Goal: Complete application form: Complete application form

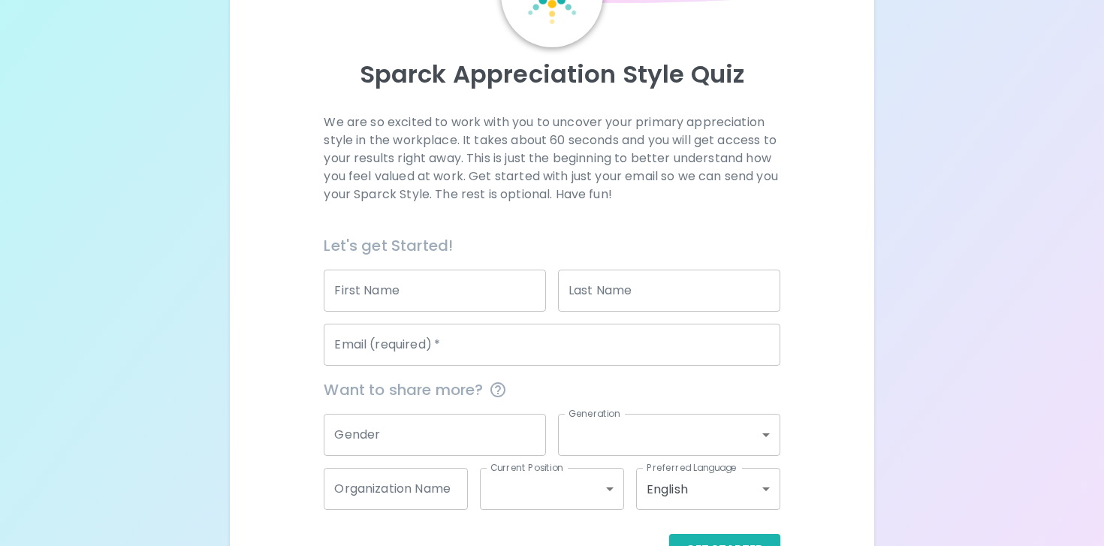
scroll to position [158, 0]
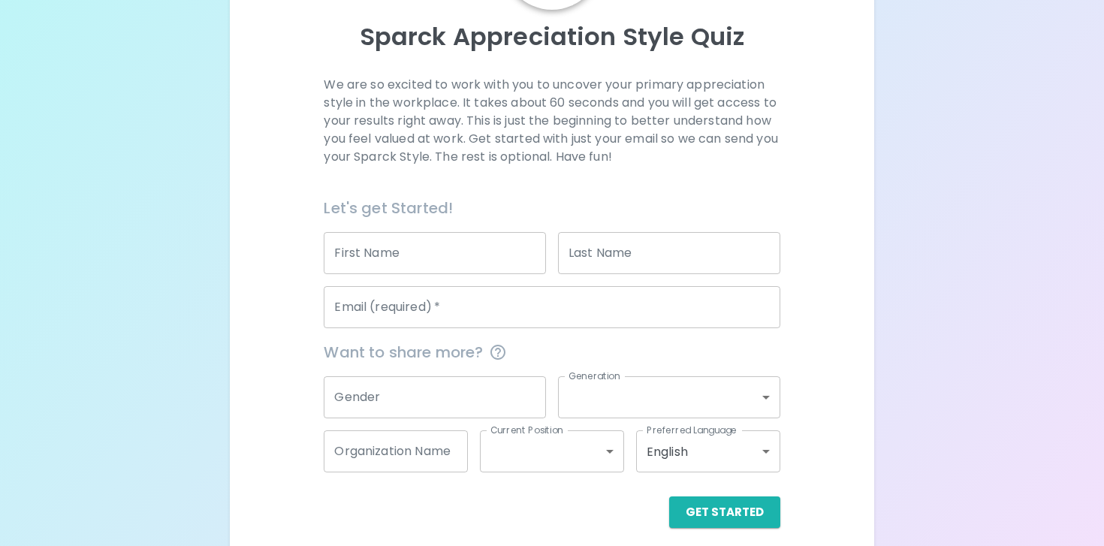
click at [438, 264] on input "First Name" at bounding box center [435, 253] width 222 height 42
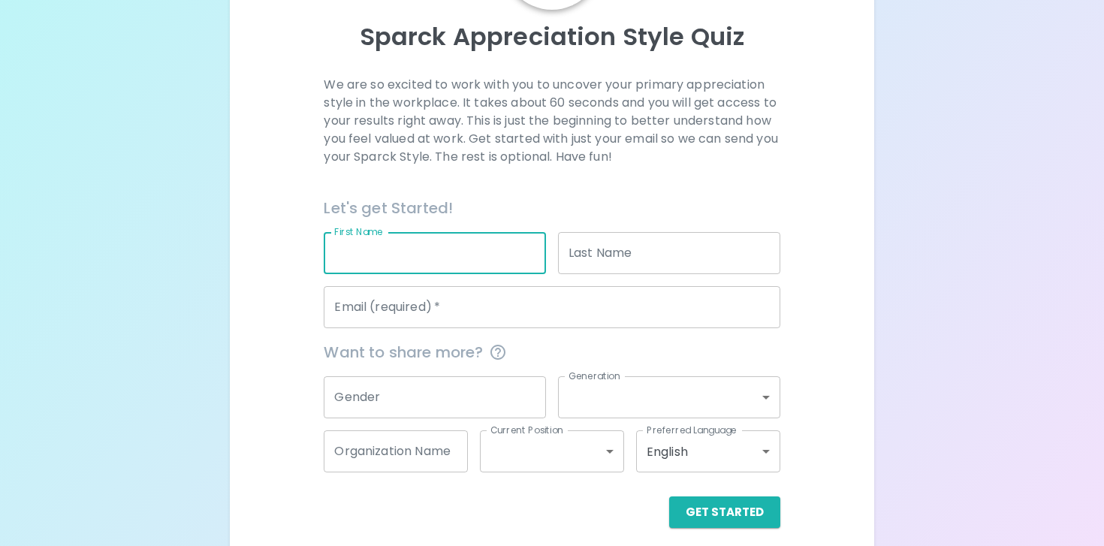
type input "[PERSON_NAME]"
click at [637, 251] on input "Last Name" at bounding box center [669, 253] width 222 height 42
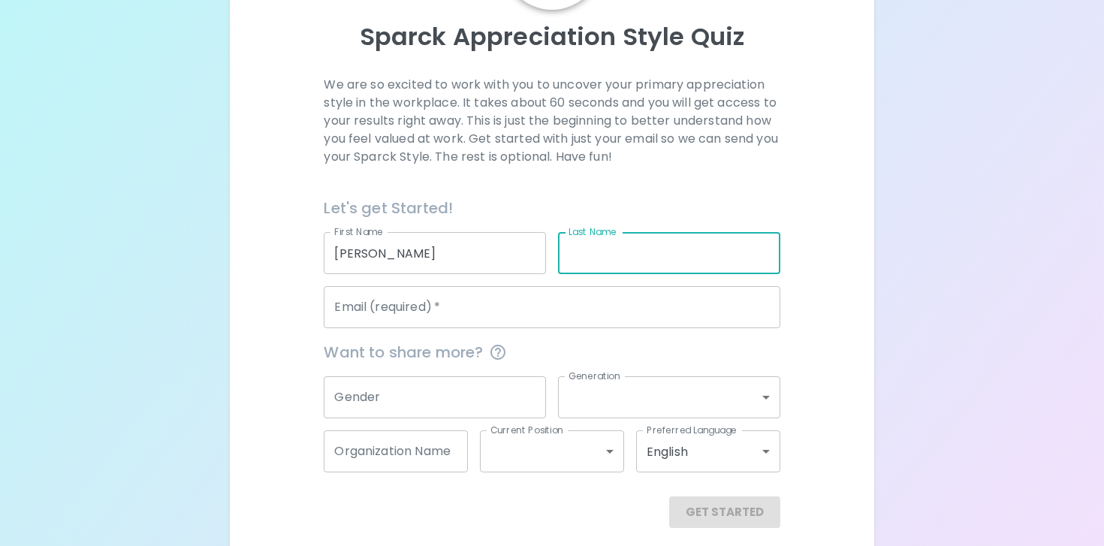
type input "[PERSON_NAME]"
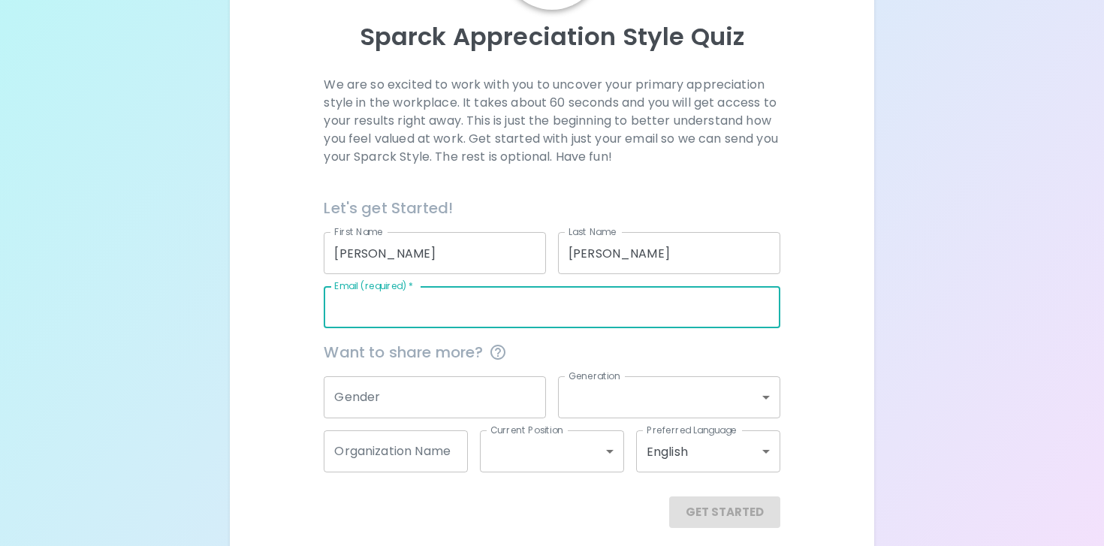
click at [545, 321] on input "Email (required)   *" at bounding box center [552, 307] width 456 height 42
type input "[EMAIL_ADDRESS][DOMAIN_NAME]"
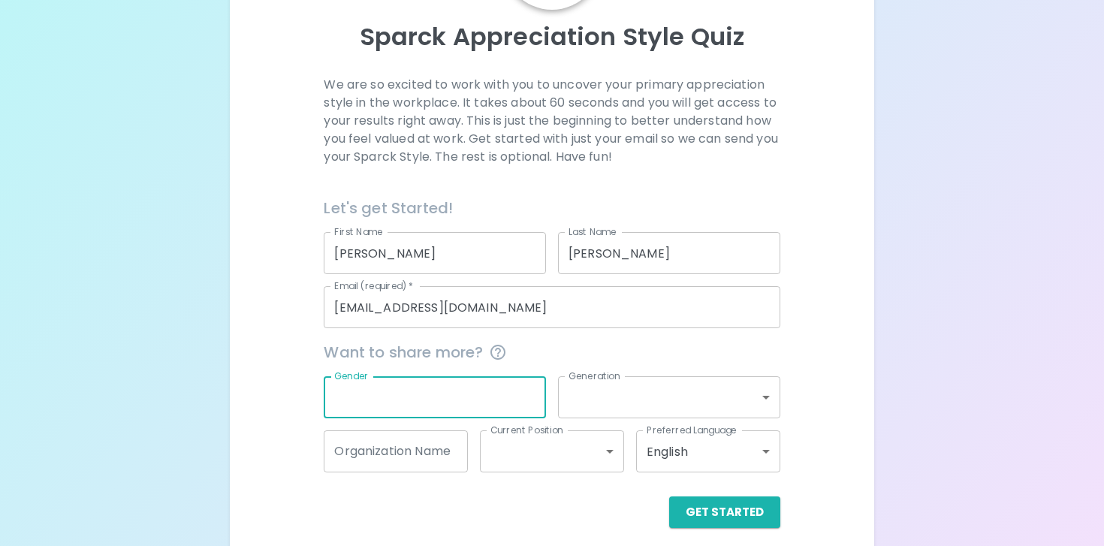
click at [421, 401] on input "Gender" at bounding box center [435, 397] width 222 height 42
type input "[DEMOGRAPHIC_DATA]"
click at [693, 389] on body "Sparck Appreciation Style Quiz We are so excited to work with you to uncover yo…" at bounding box center [552, 200] width 1104 height 716
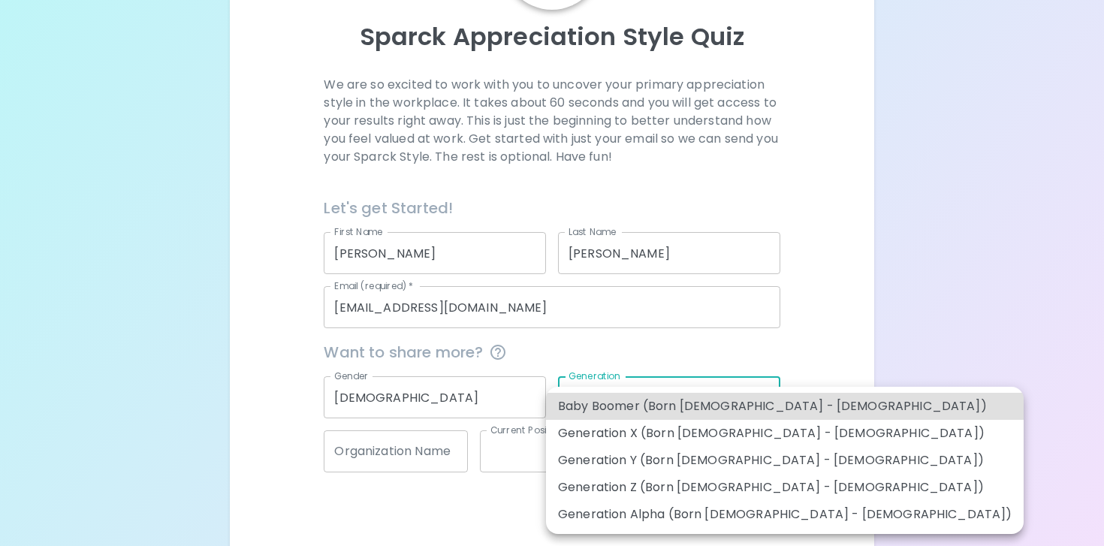
click at [752, 487] on li "Generation Z (Born [DEMOGRAPHIC_DATA] - [DEMOGRAPHIC_DATA])" at bounding box center [785, 487] width 478 height 27
type input "generation_z"
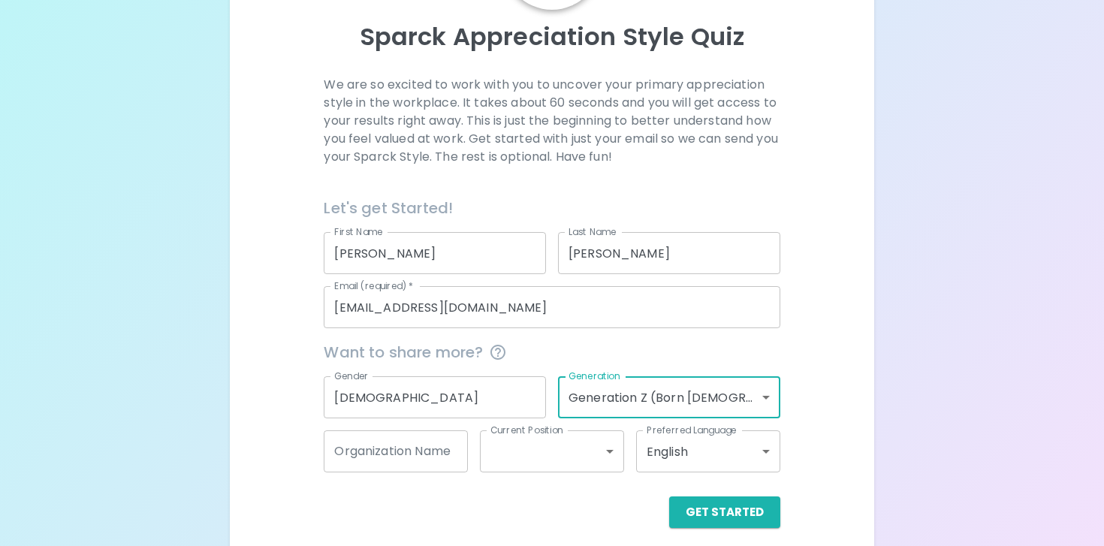
click at [414, 454] on input "Organization Name" at bounding box center [396, 451] width 144 height 42
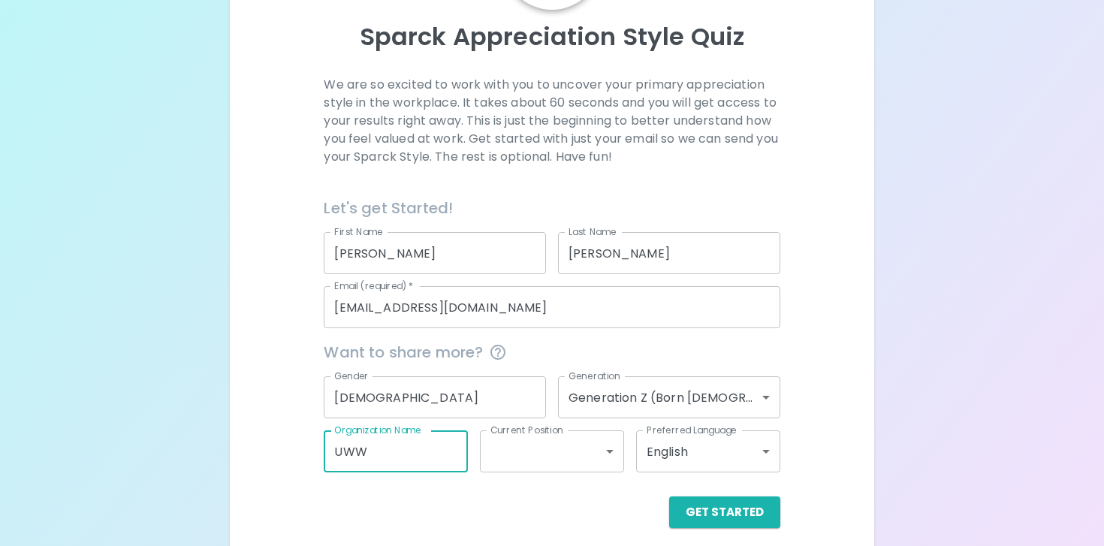
type input "UWW"
click at [590, 463] on body "Sparck Appreciation Style Quiz We are so excited to work with you to uncover yo…" at bounding box center [552, 200] width 1104 height 716
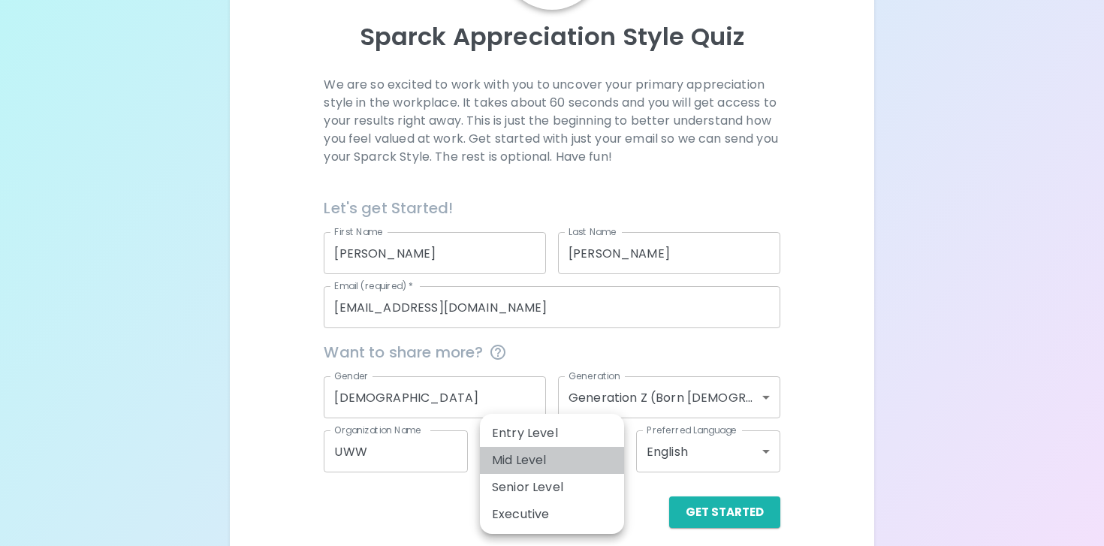
click at [563, 458] on li "Mid Level" at bounding box center [552, 460] width 144 height 27
type input "mid_level"
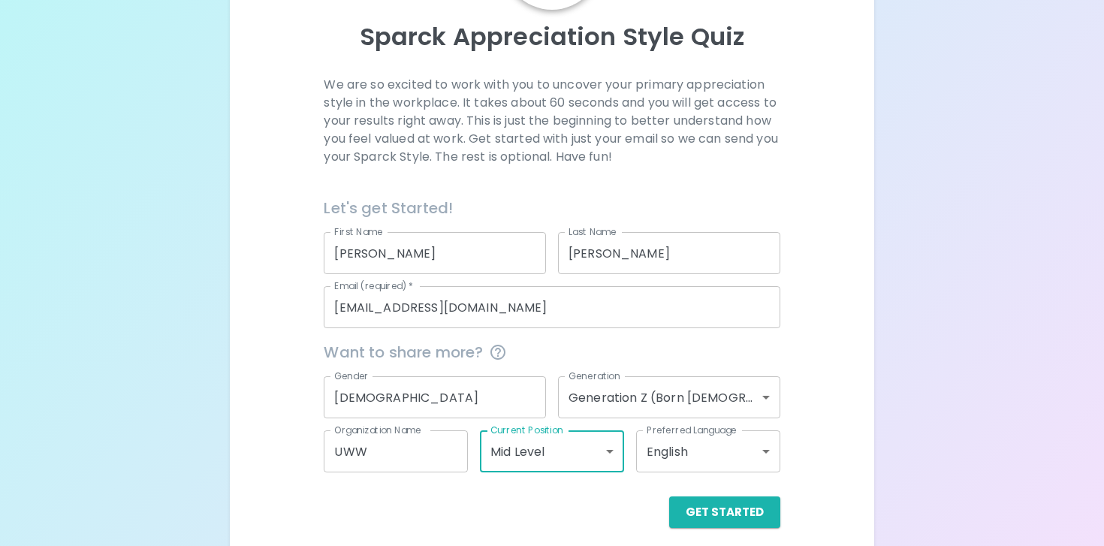
scroll to position [170, 0]
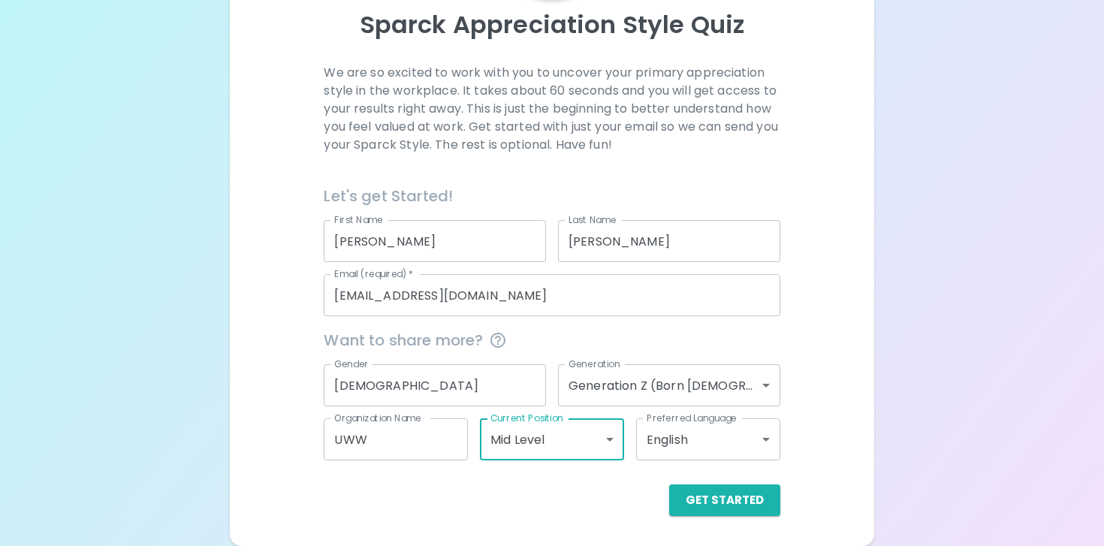
click at [545, 446] on body "Sparck Appreciation Style Quiz We are so excited to work with you to uncover yo…" at bounding box center [552, 188] width 1104 height 716
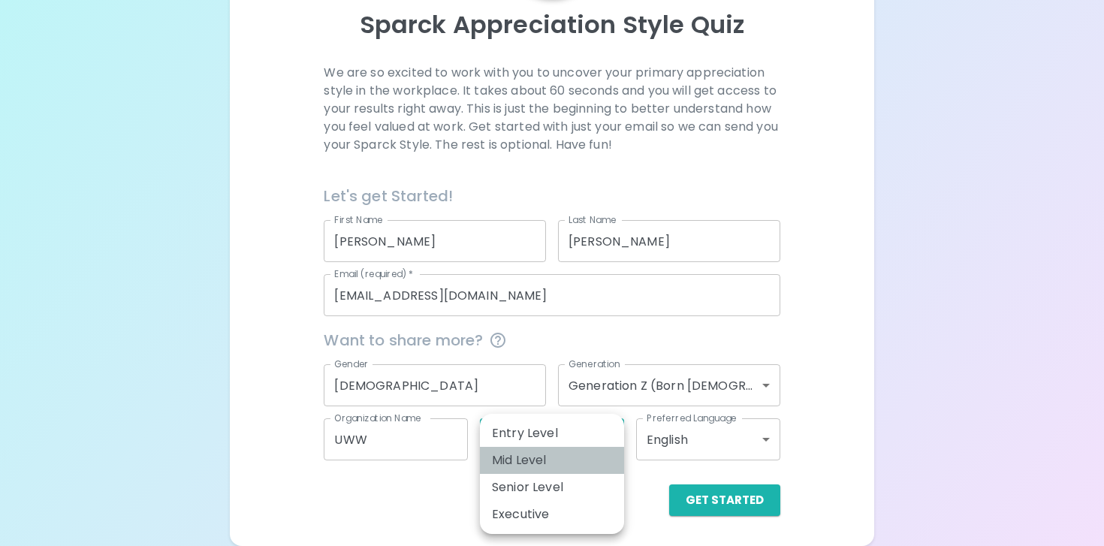
click at [553, 455] on li "Mid Level" at bounding box center [552, 460] width 144 height 27
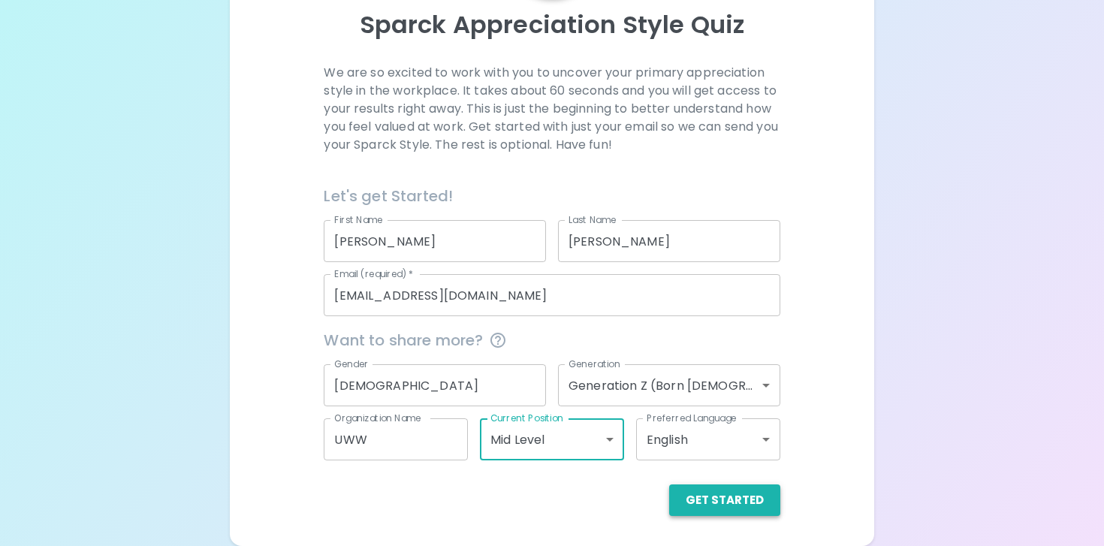
click at [711, 497] on button "Get Started" at bounding box center [724, 500] width 111 height 32
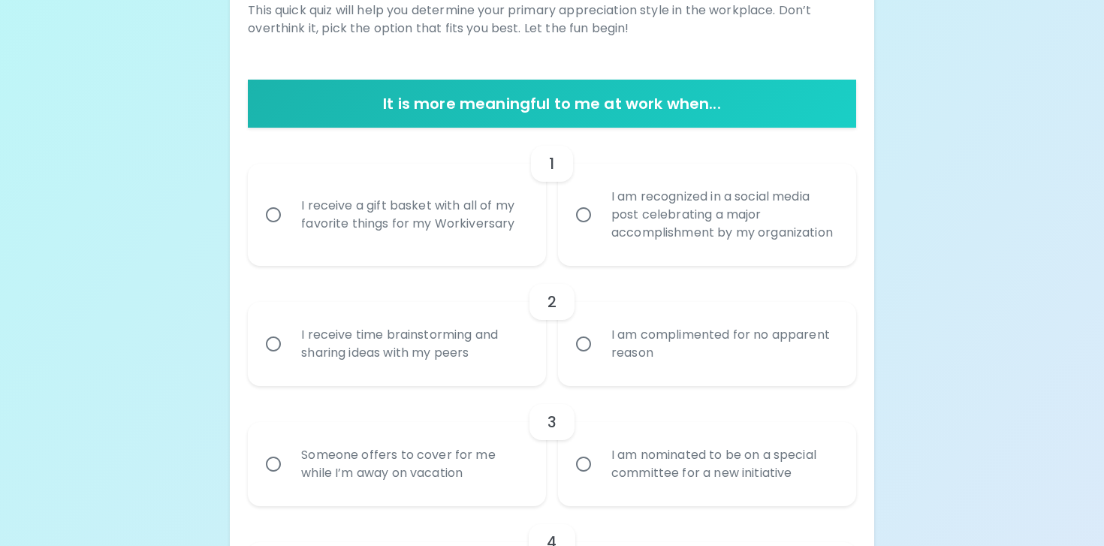
scroll to position [243, 0]
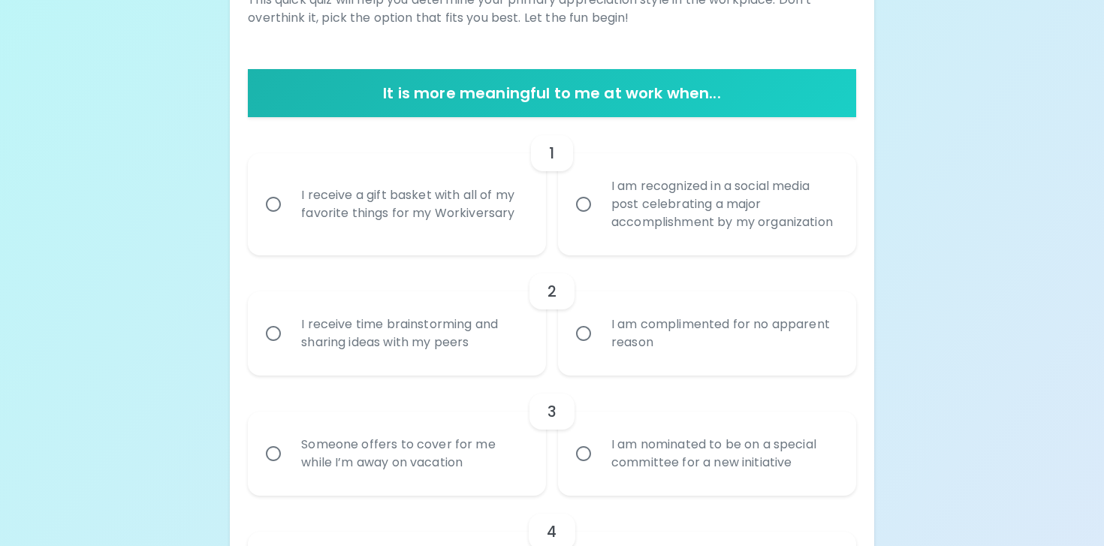
click at [636, 222] on div "I am recognized in a social media post celebrating a major accomplishment by my…" at bounding box center [723, 204] width 249 height 90
click at [599, 220] on input "I am recognized in a social media post celebrating a major accomplishment by my…" at bounding box center [584, 205] width 32 height 32
radio input "true"
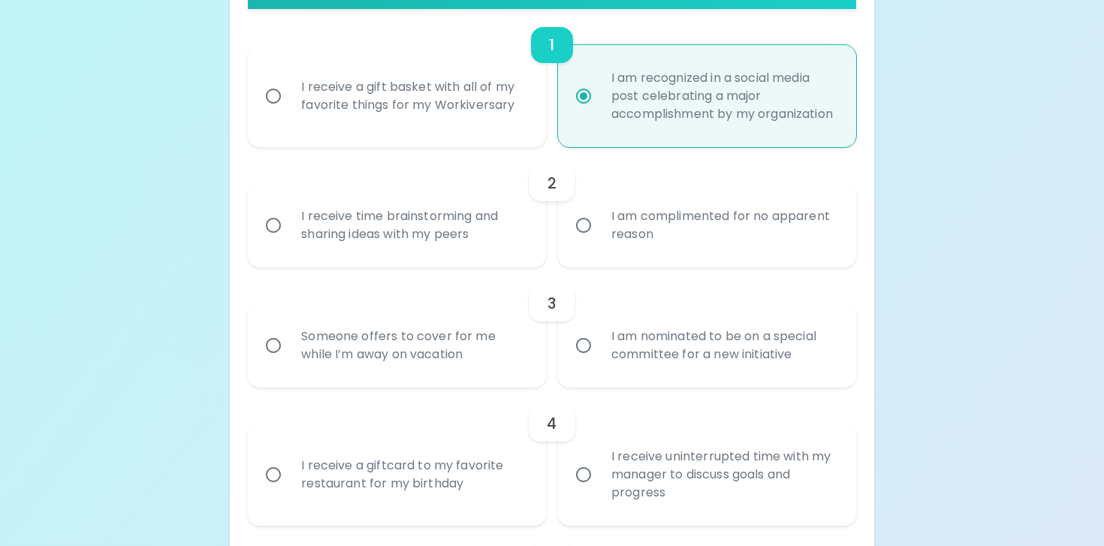
scroll to position [363, 0]
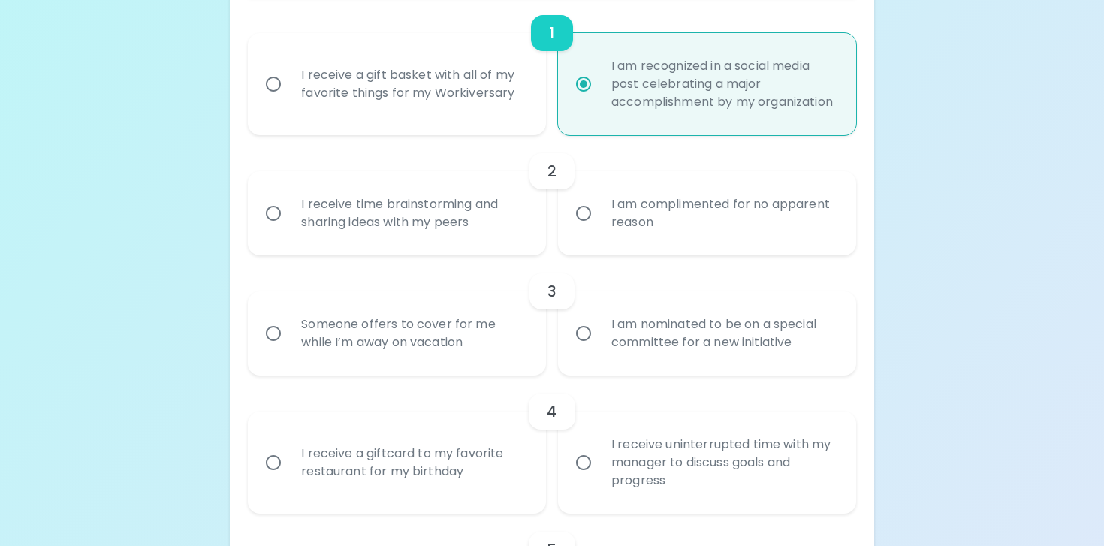
click at [629, 220] on div "I am complimented for no apparent reason" at bounding box center [723, 213] width 249 height 72
click at [599, 220] on input "I am complimented for no apparent reason" at bounding box center [584, 214] width 32 height 32
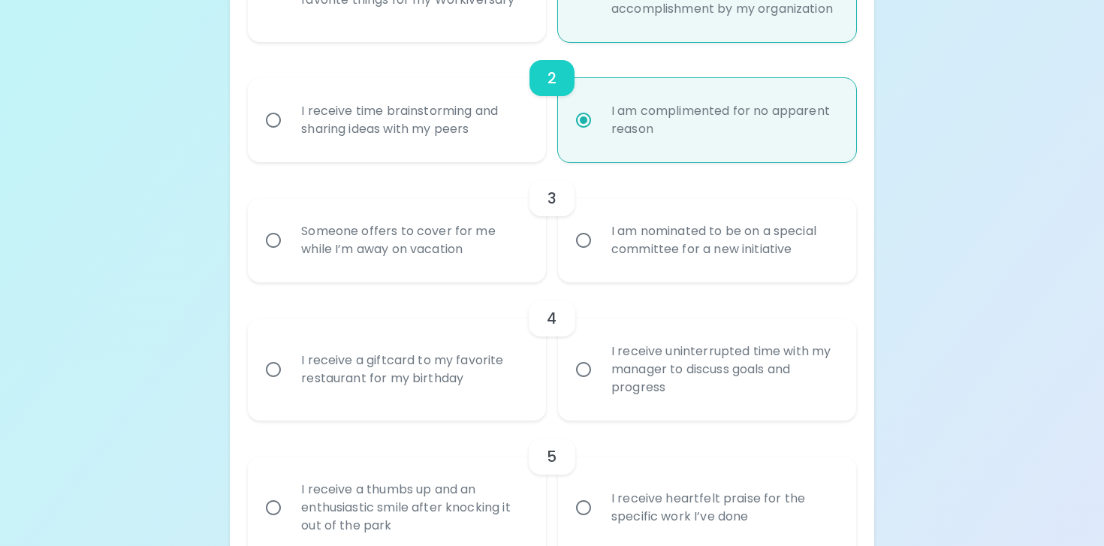
scroll to position [483, 0]
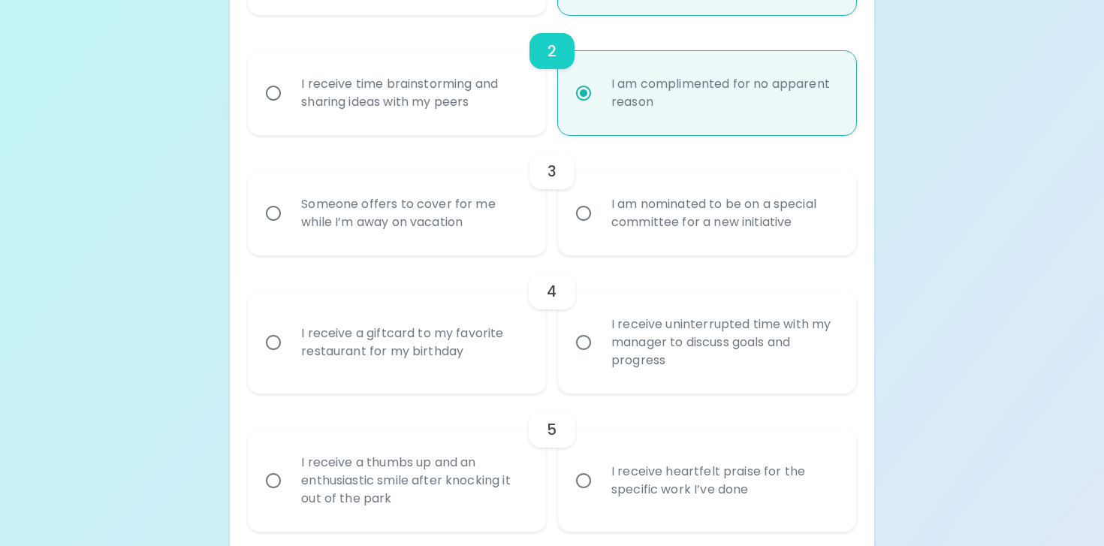
radio input "true"
click at [569, 229] on input "I am nominated to be on a special committee for a new initiative" at bounding box center [584, 214] width 32 height 32
radio input "false"
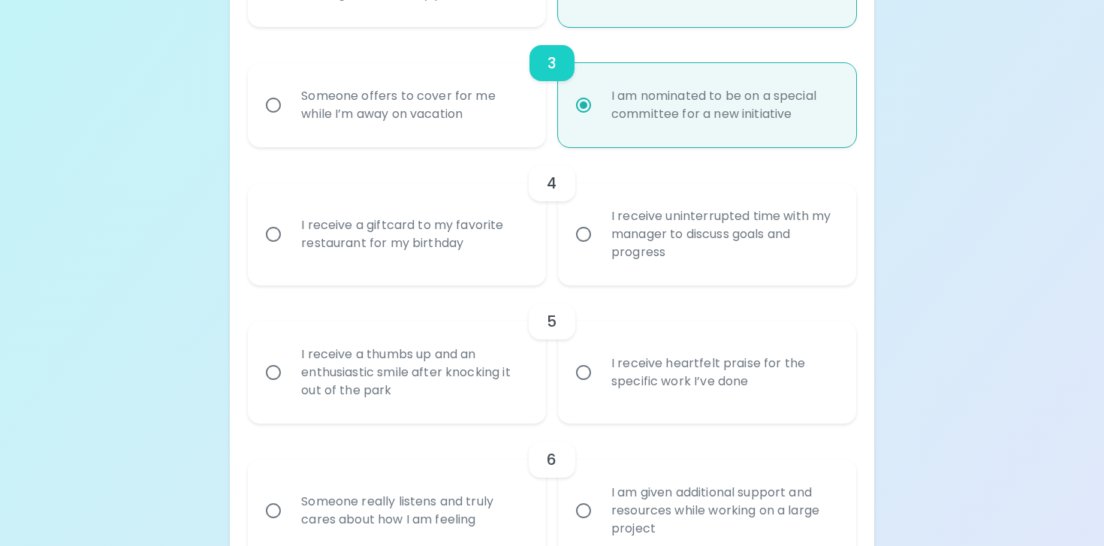
scroll to position [603, 0]
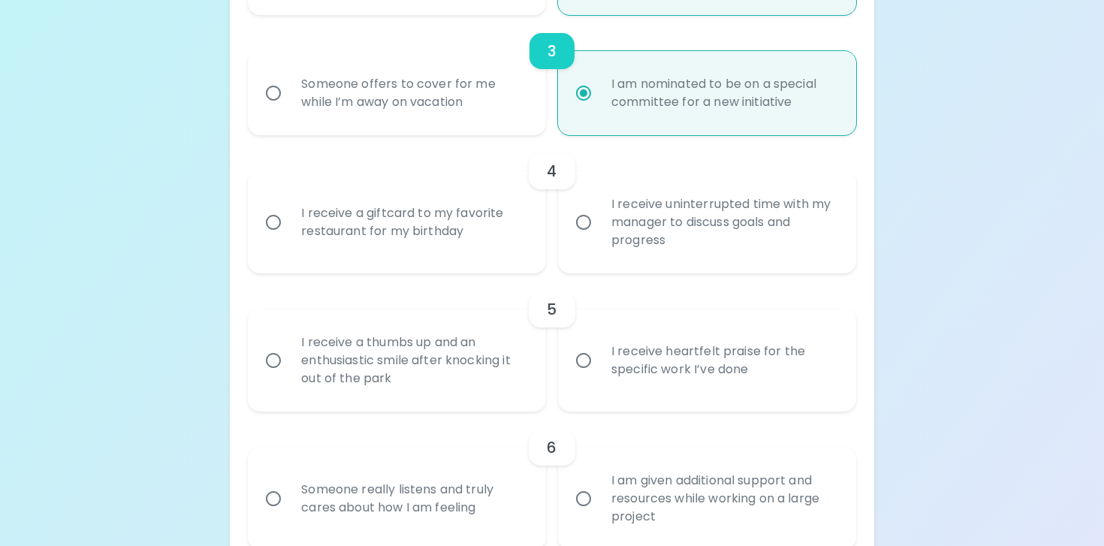
radio input "true"
click at [663, 258] on div "I receive uninterrupted time with my manager to discuss goals and progress" at bounding box center [723, 222] width 249 height 90
click at [599, 238] on input "I receive uninterrupted time with my manager to discuss goals and progress" at bounding box center [584, 223] width 32 height 32
radio input "false"
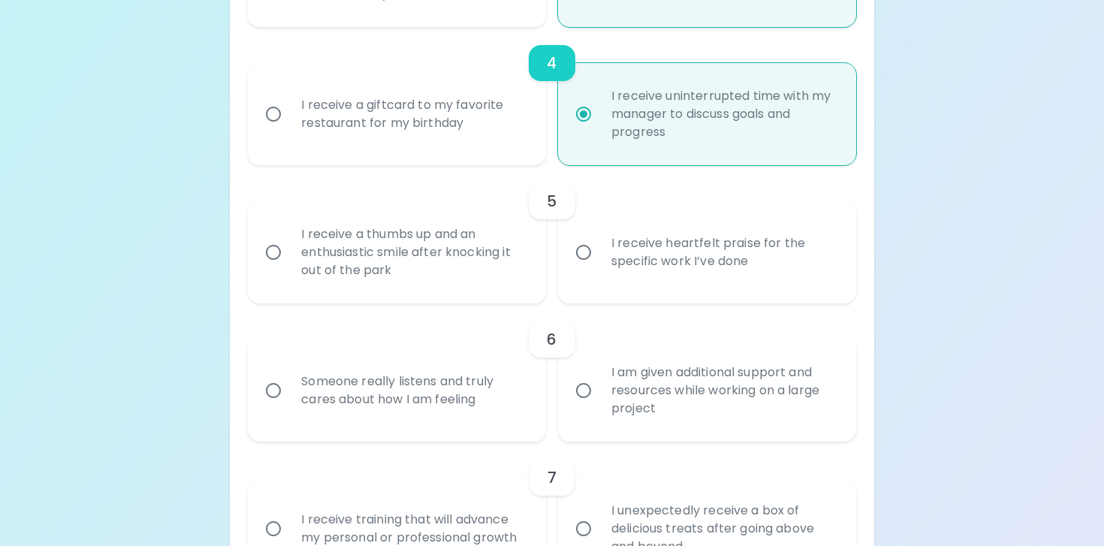
scroll to position [723, 0]
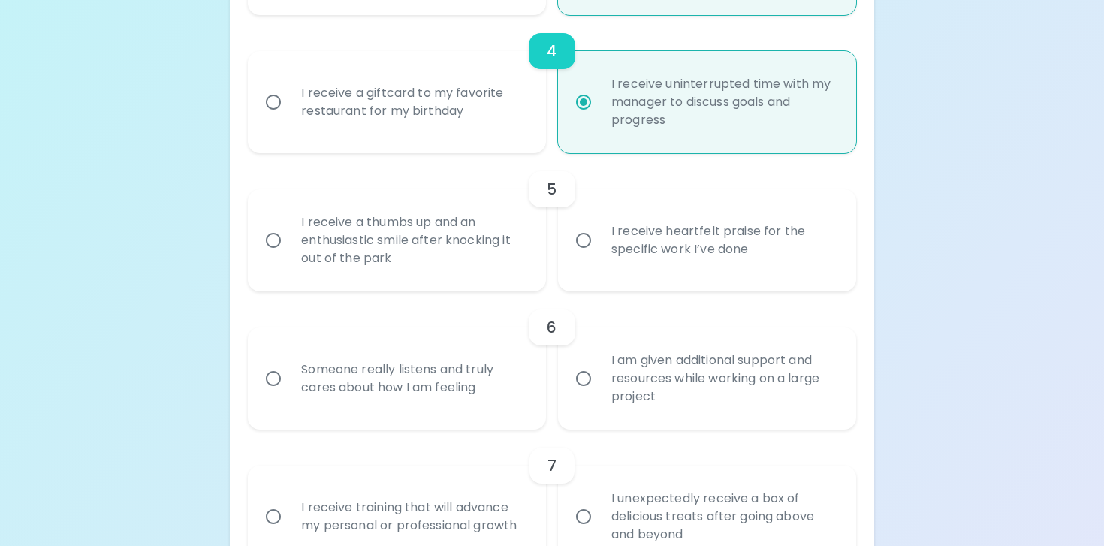
radio input "true"
click at [421, 257] on div "I receive a thumbs up and an enthusiastic smile after knocking it out of the pa…" at bounding box center [413, 240] width 249 height 90
click at [289, 256] on input "I receive a thumbs up and an enthusiastic smile after knocking it out of the pa…" at bounding box center [274, 241] width 32 height 32
radio input "false"
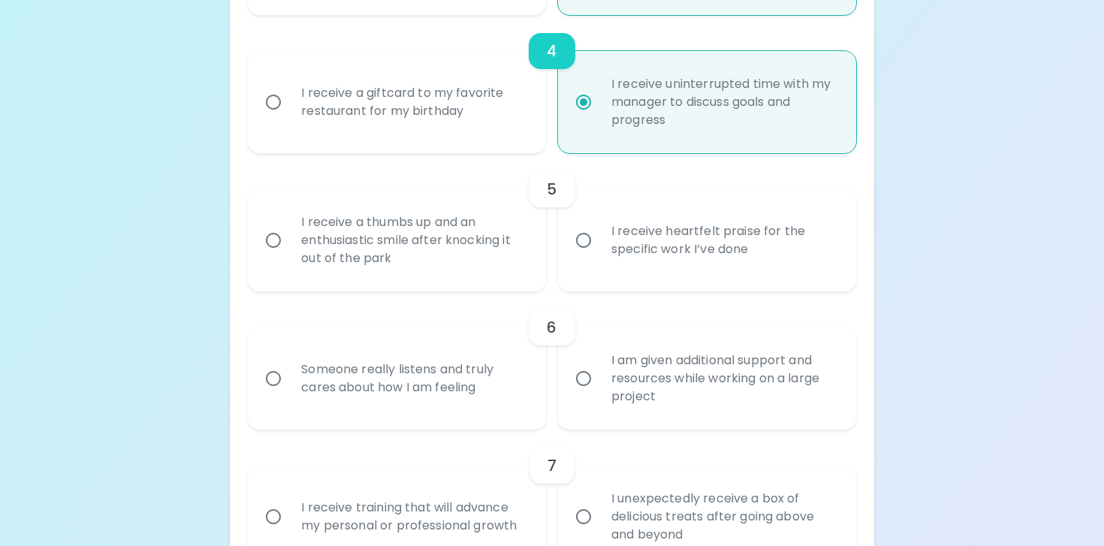
radio input "false"
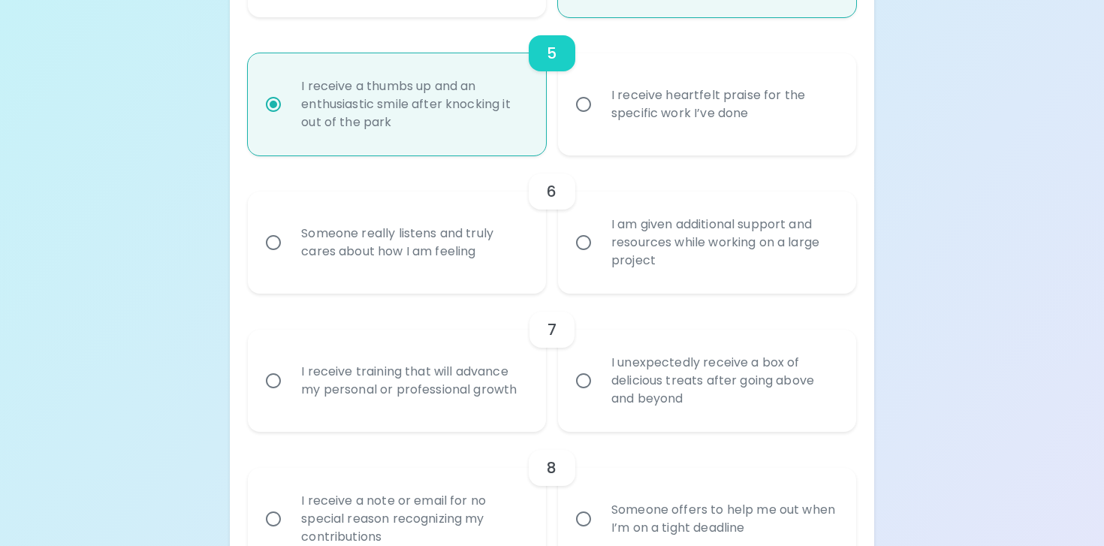
scroll to position [865, 0]
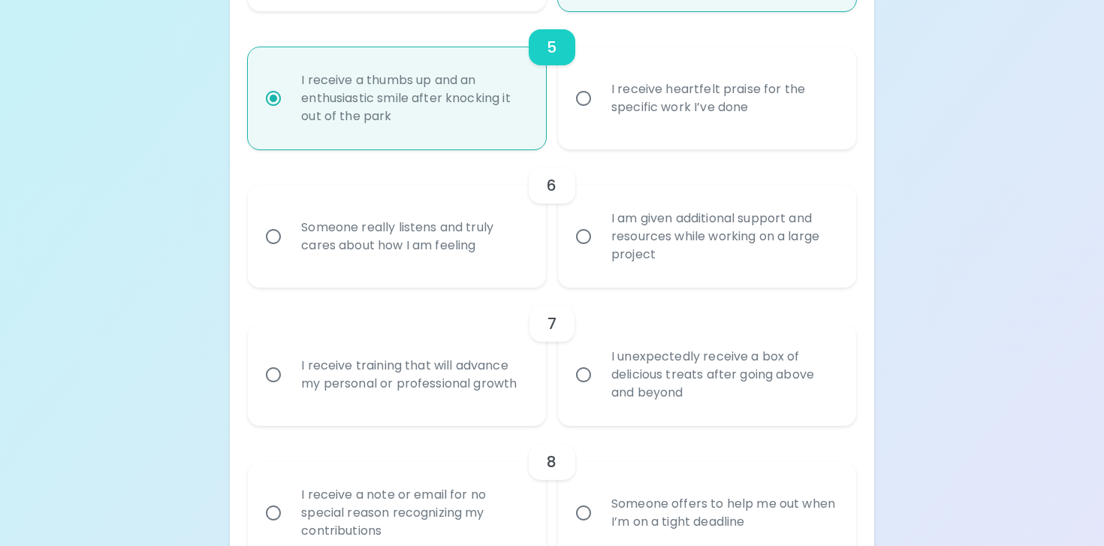
radio input "true"
click at [608, 270] on div "I am given additional support and resources while working on a large project" at bounding box center [723, 237] width 249 height 90
click at [599, 252] on input "I am given additional support and resources while working on a large project" at bounding box center [584, 237] width 32 height 32
radio input "false"
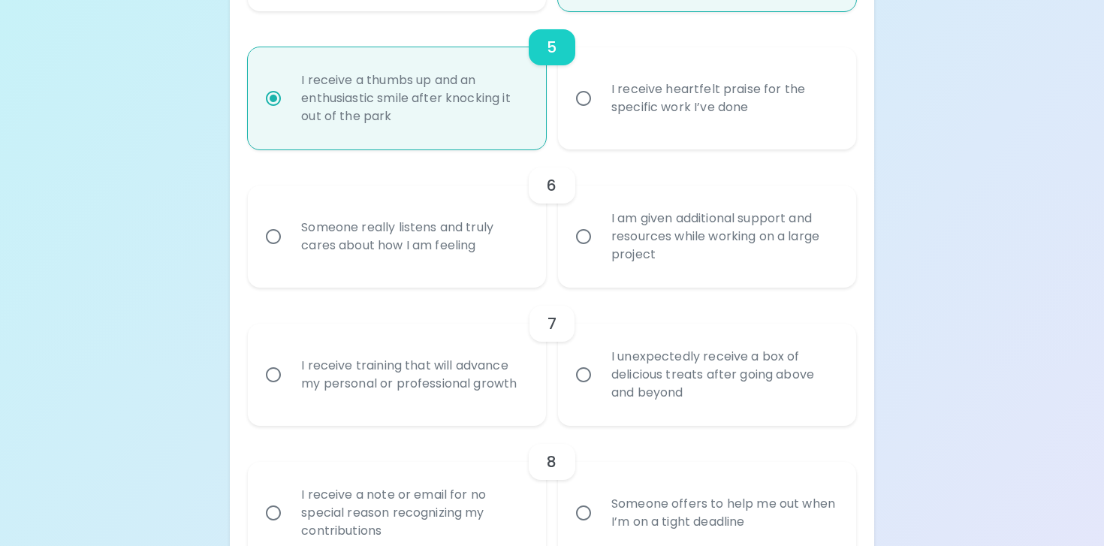
radio input "false"
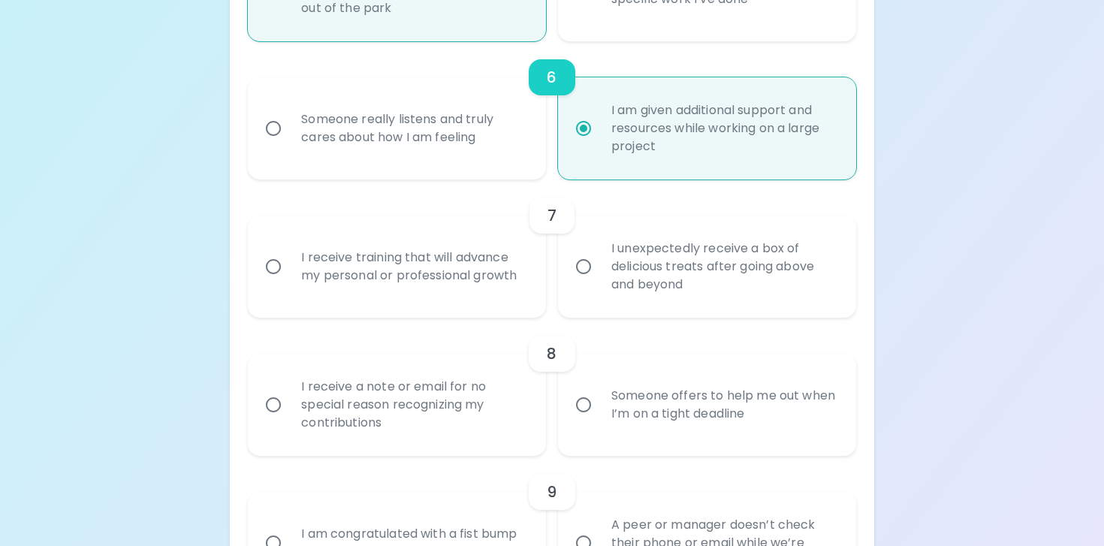
scroll to position [986, 0]
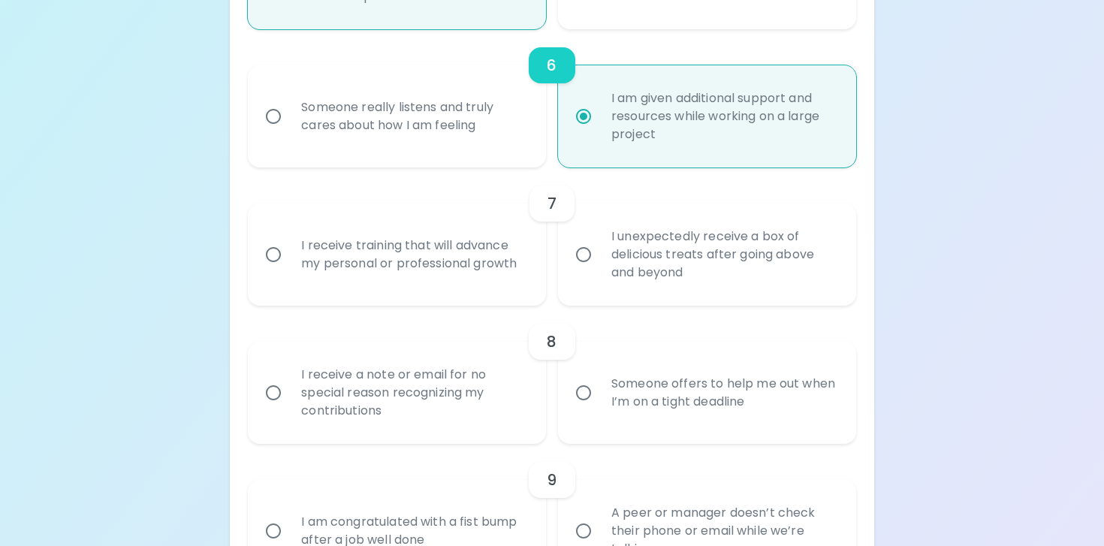
radio input "true"
click at [409, 281] on div "I receive training that will advance my personal or professional growth" at bounding box center [413, 255] width 249 height 72
click at [289, 270] on input "I receive training that will advance my personal or professional growth" at bounding box center [274, 255] width 32 height 32
radio input "false"
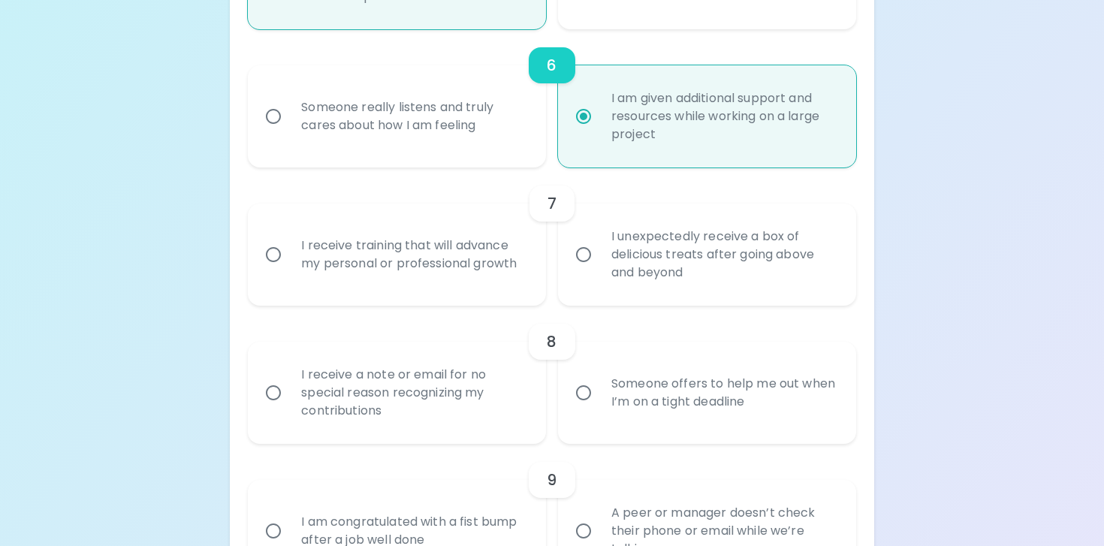
radio input "false"
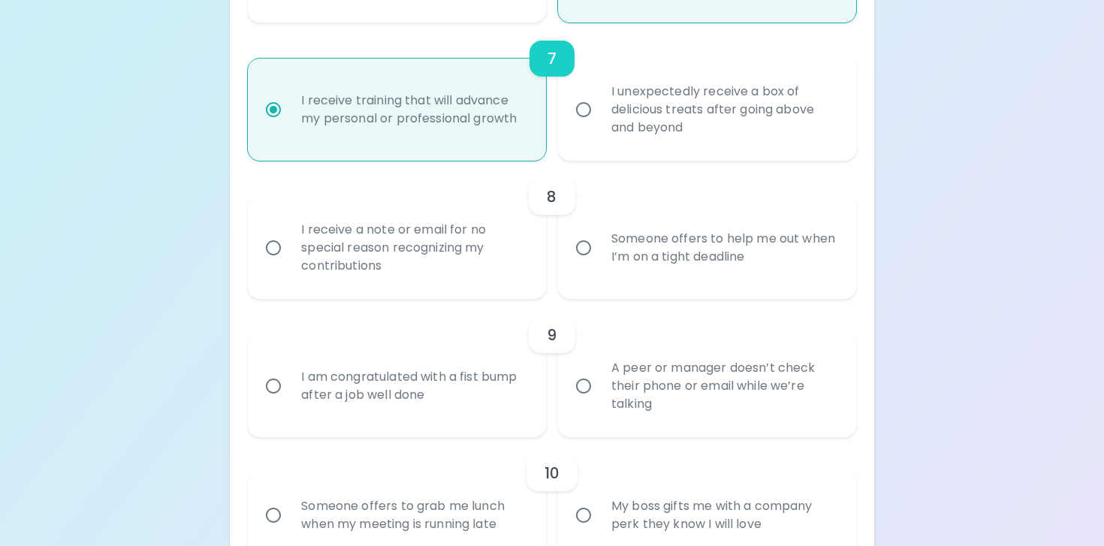
scroll to position [1139, 0]
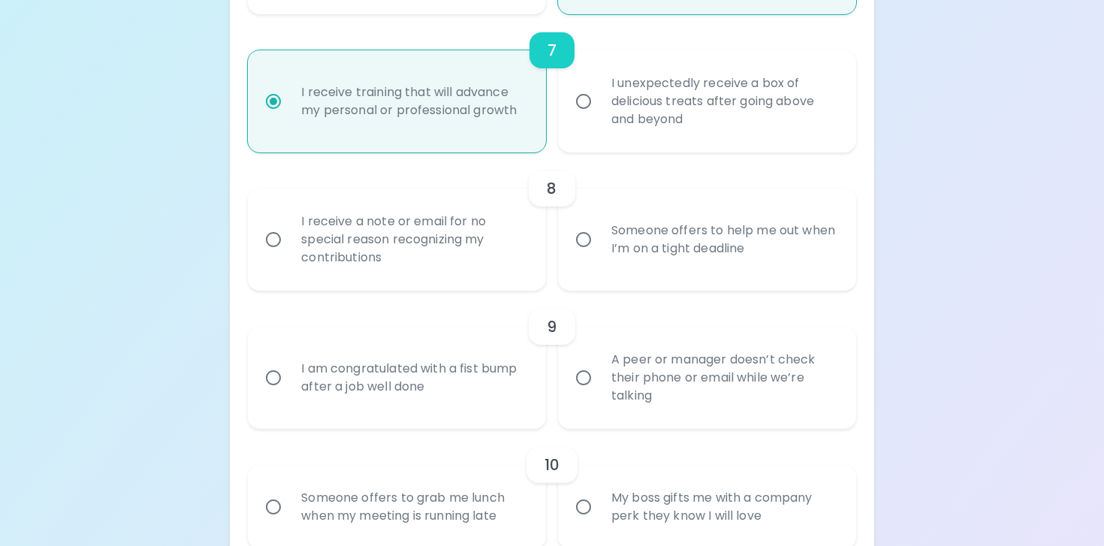
radio input "true"
click at [486, 285] on div "I receive a note or email for no special reason recognizing my contributions" at bounding box center [413, 240] width 249 height 90
click at [289, 255] on input "I receive a note or email for no special reason recognizing my contributions" at bounding box center [274, 240] width 32 height 32
radio input "false"
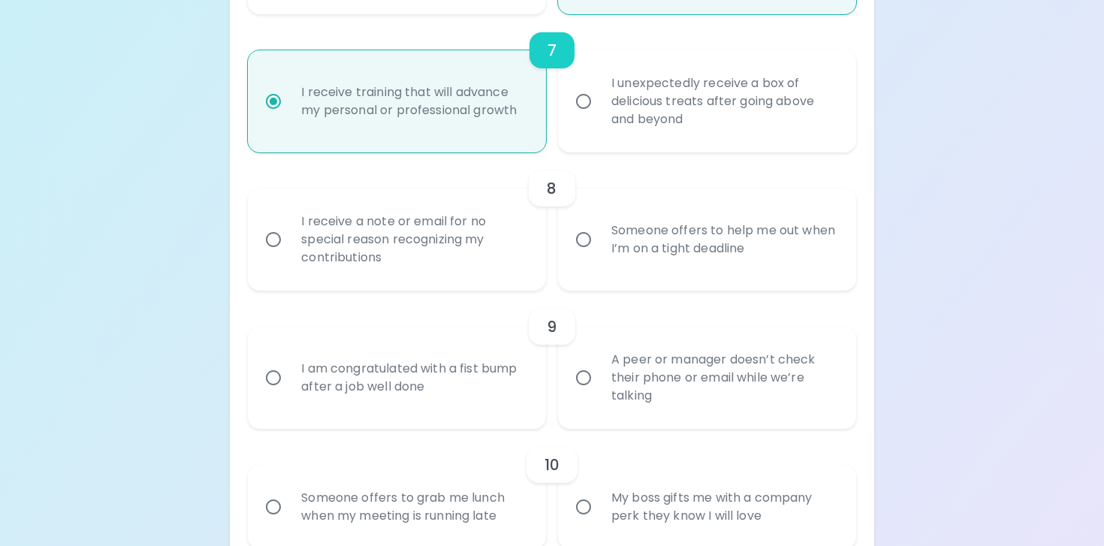
radio input "false"
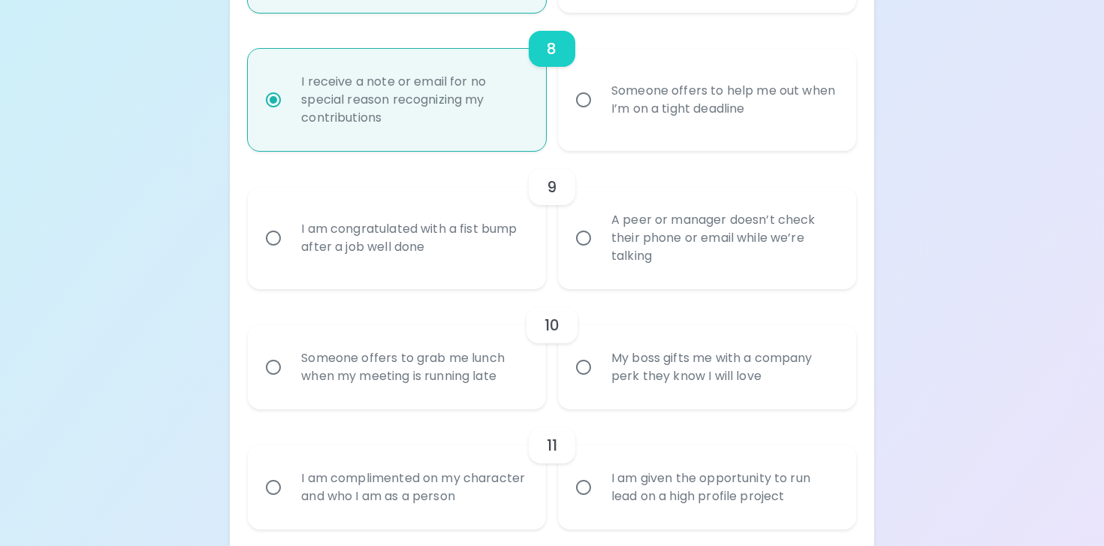
scroll to position [1279, 0]
radio input "true"
click at [682, 282] on div "A peer or manager doesn’t check their phone or email while we’re talking" at bounding box center [723, 237] width 249 height 90
click at [599, 253] on input "A peer or manager doesn’t check their phone or email while we’re talking" at bounding box center [584, 238] width 32 height 32
radio input "false"
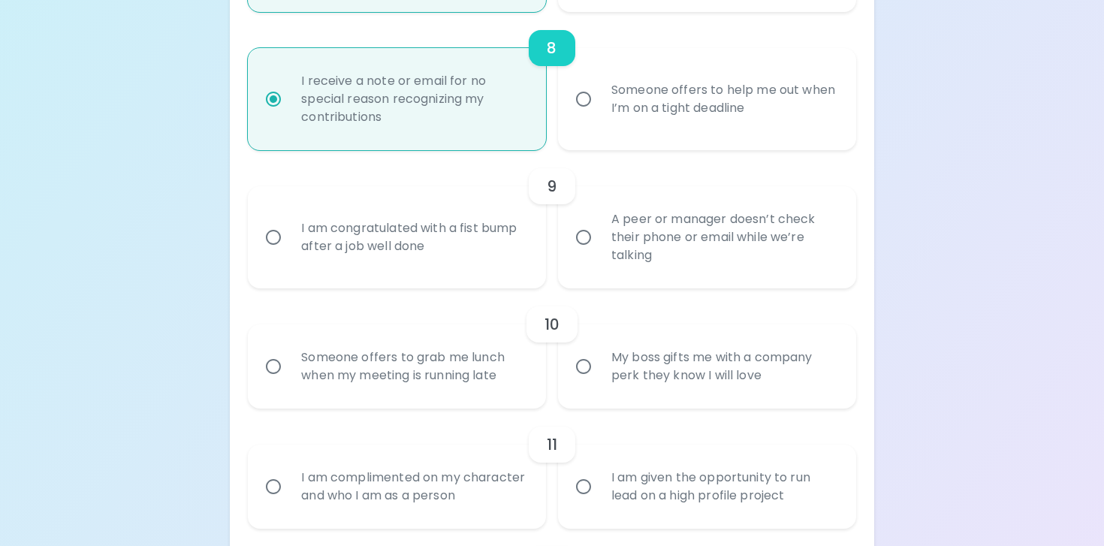
radio input "false"
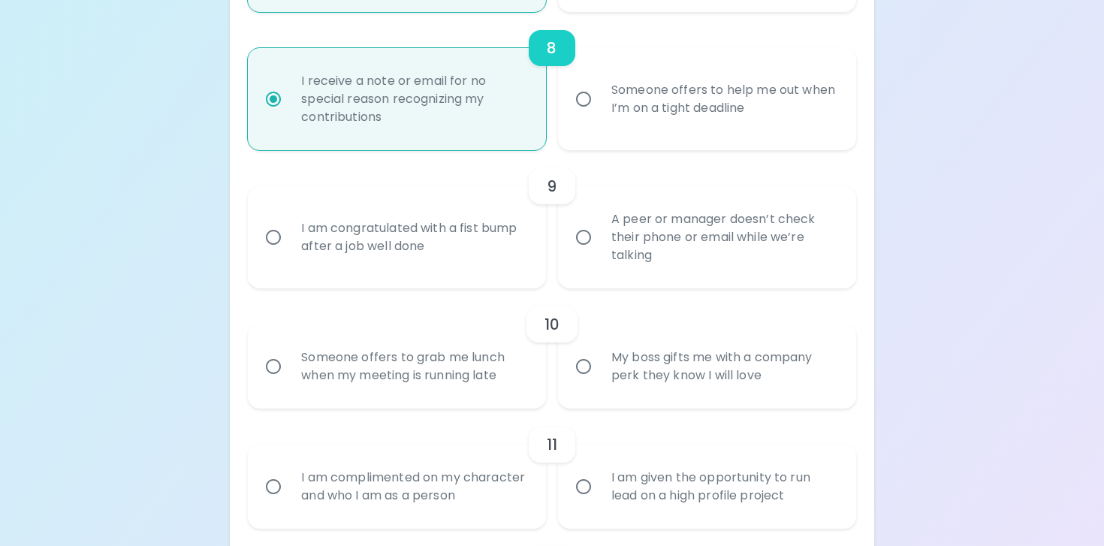
radio input "false"
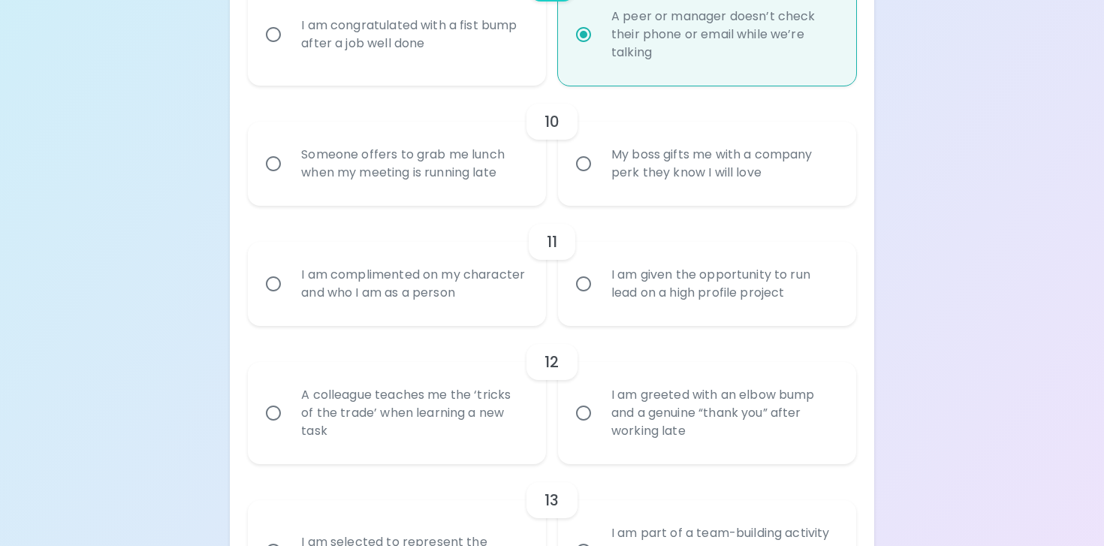
scroll to position [1481, 0]
radio input "true"
click at [605, 195] on div "My boss gifts me with a company perk they know I will love" at bounding box center [723, 164] width 249 height 72
click at [599, 180] on input "My boss gifts me with a company perk they know I will love" at bounding box center [584, 165] width 32 height 32
radio input "false"
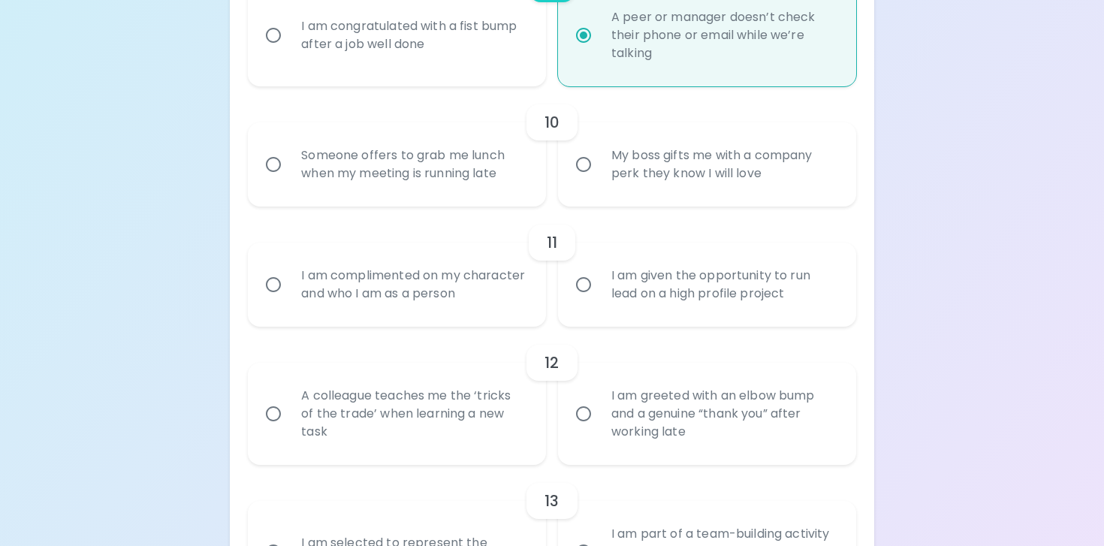
radio input "false"
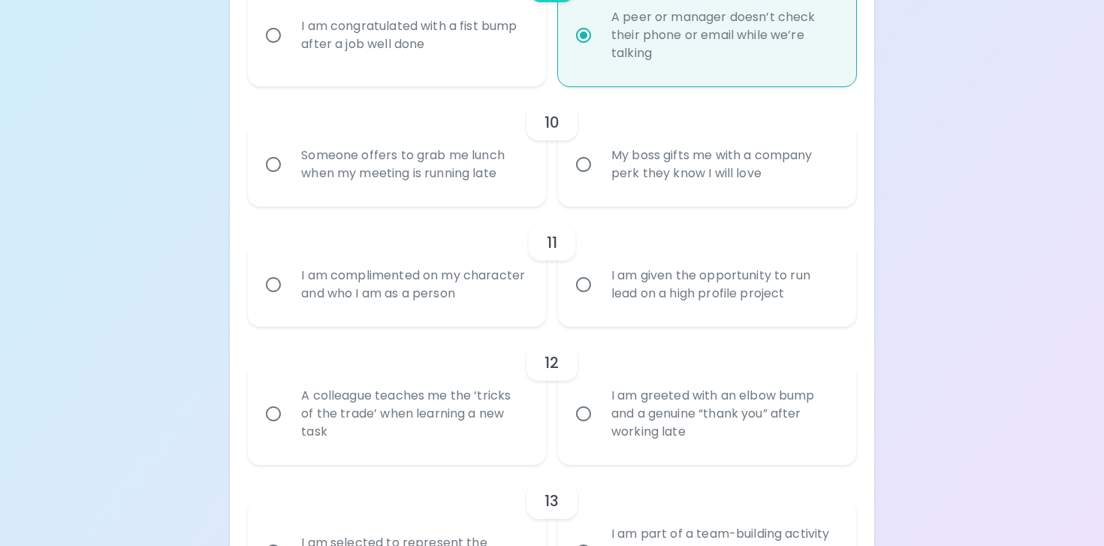
radio input "false"
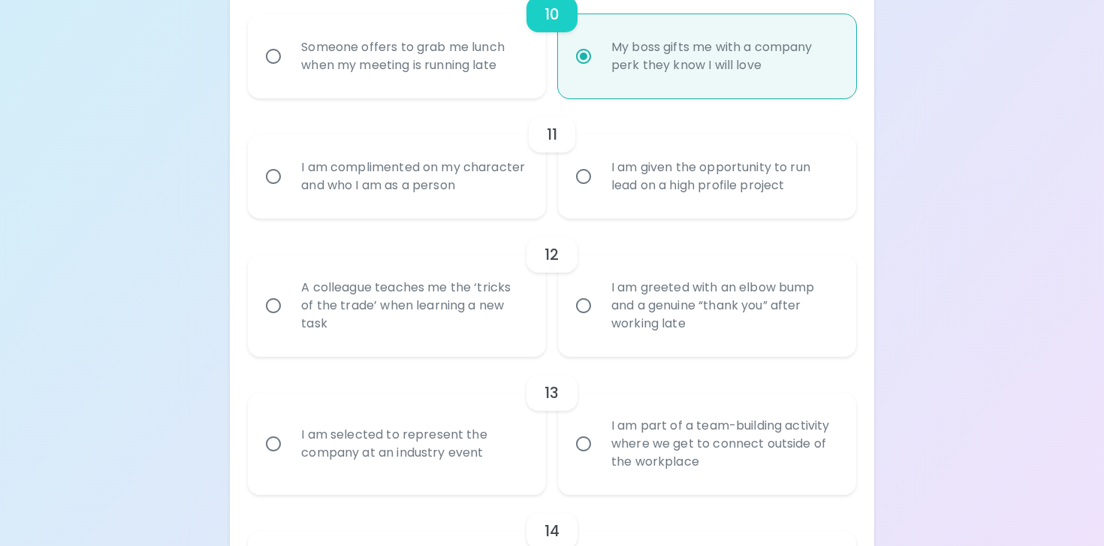
scroll to position [1601, 0]
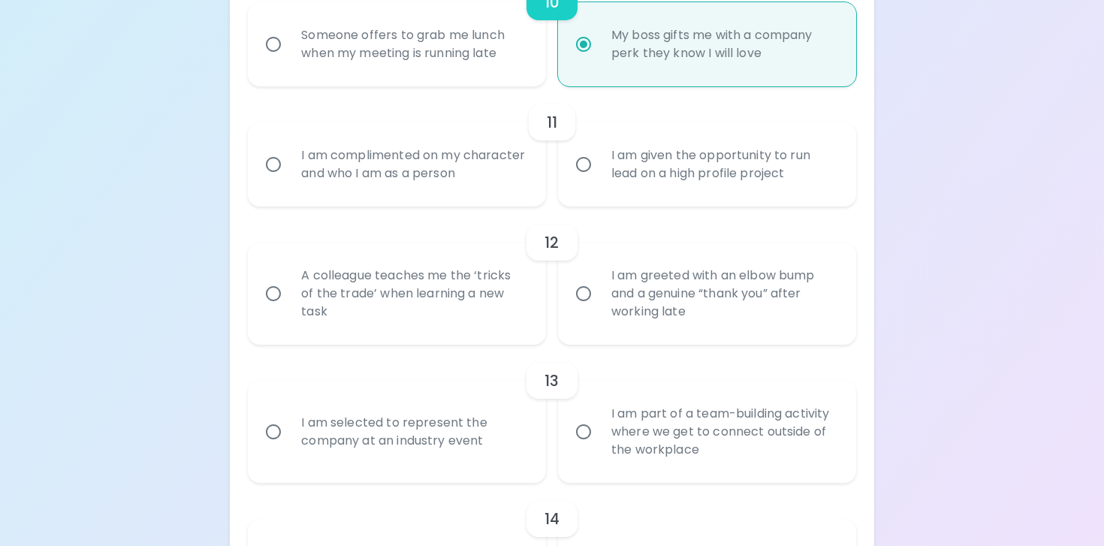
radio input "true"
click at [641, 199] on div "I am given the opportunity to run lead on a high profile project" at bounding box center [723, 164] width 249 height 72
click at [599, 180] on input "I am given the opportunity to run lead on a high profile project" at bounding box center [584, 165] width 32 height 32
radio input "false"
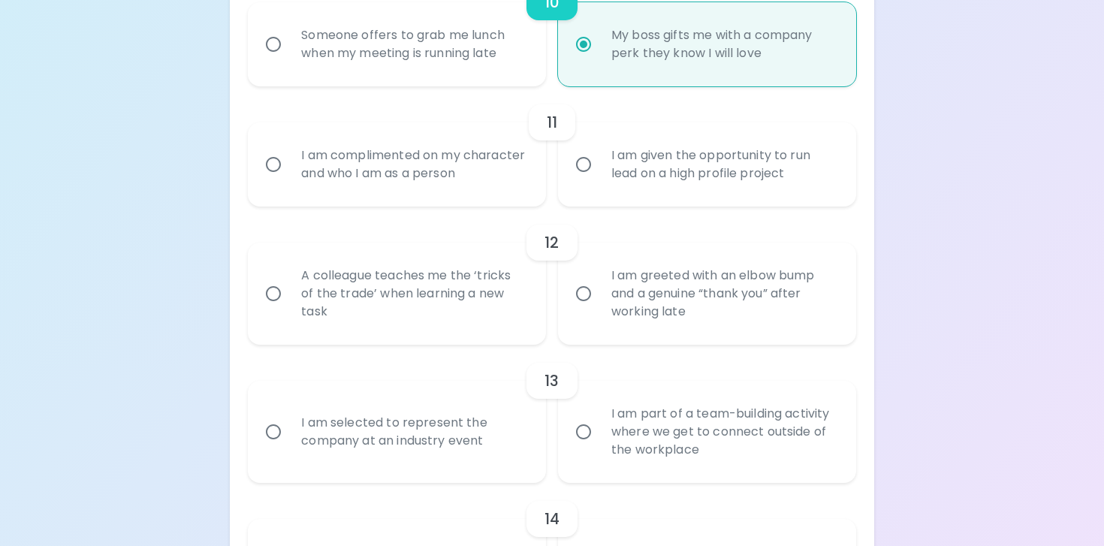
radio input "false"
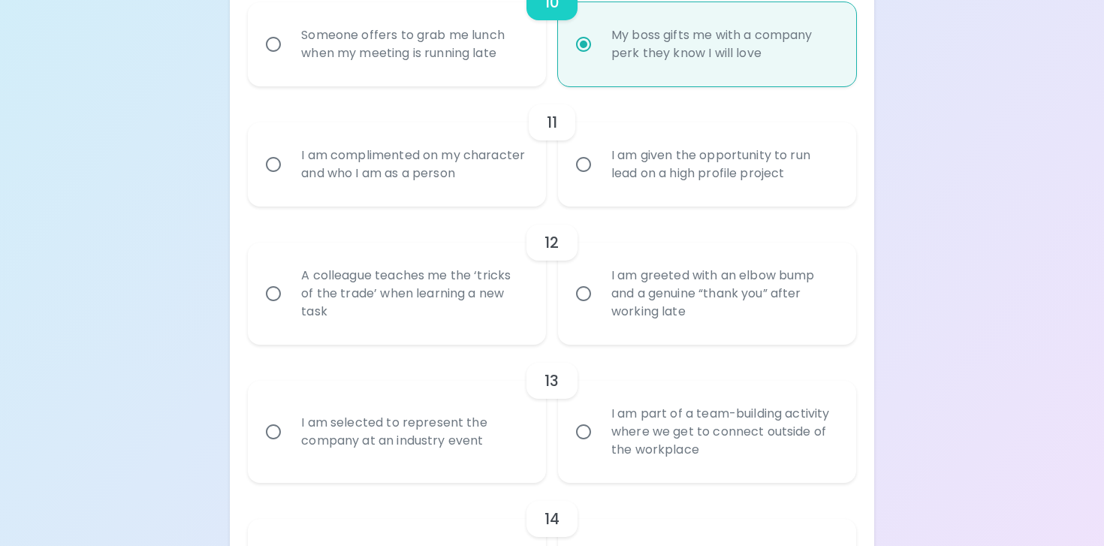
radio input "false"
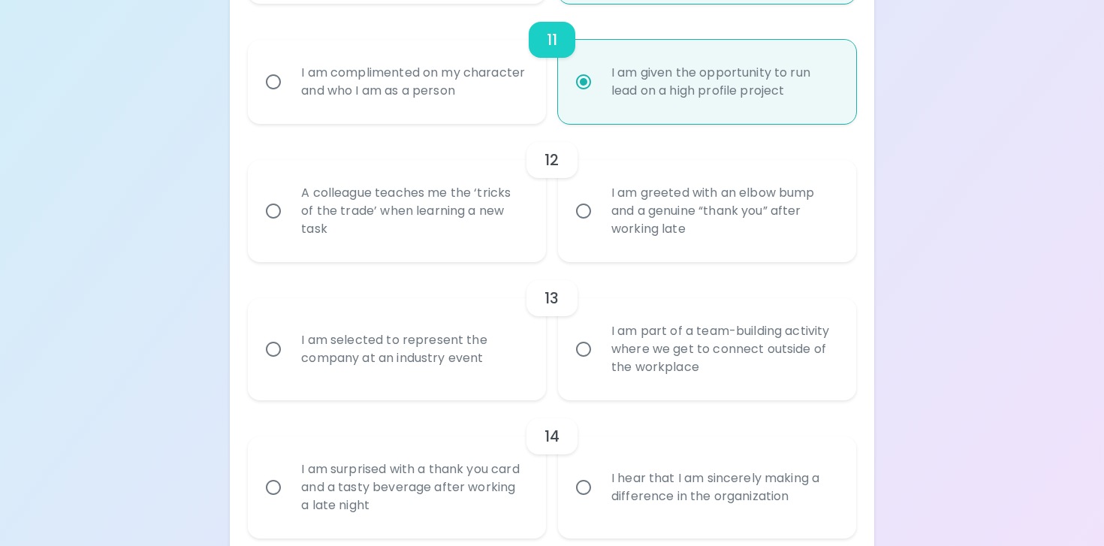
scroll to position [1722, 0]
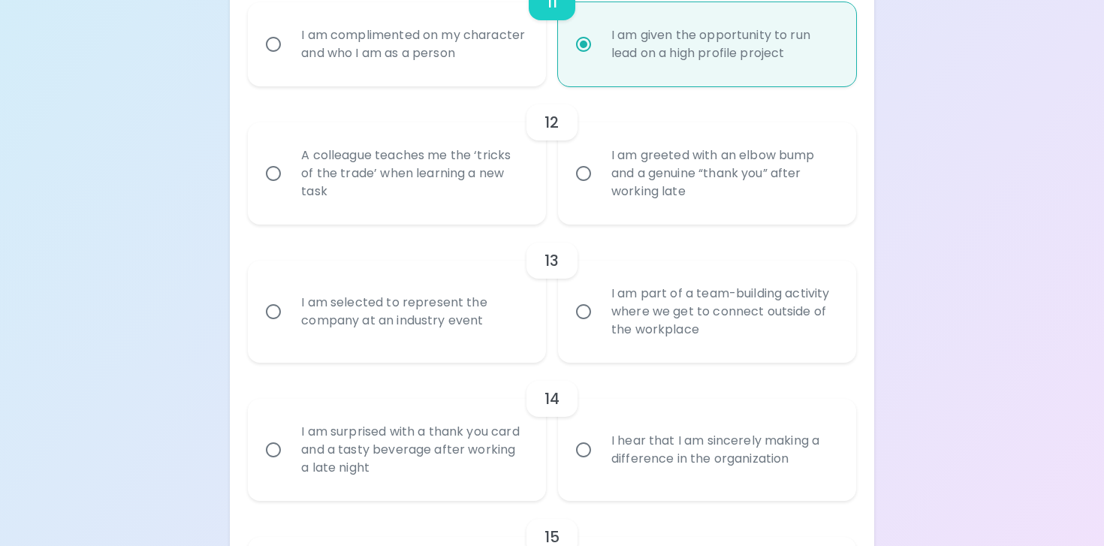
radio input "true"
click at [486, 216] on div "A colleague teaches me the ‘tricks of the trade’ when learning a new task" at bounding box center [413, 173] width 249 height 90
click at [289, 189] on input "A colleague teaches me the ‘tricks of the trade’ when learning a new task" at bounding box center [274, 174] width 32 height 32
radio input "false"
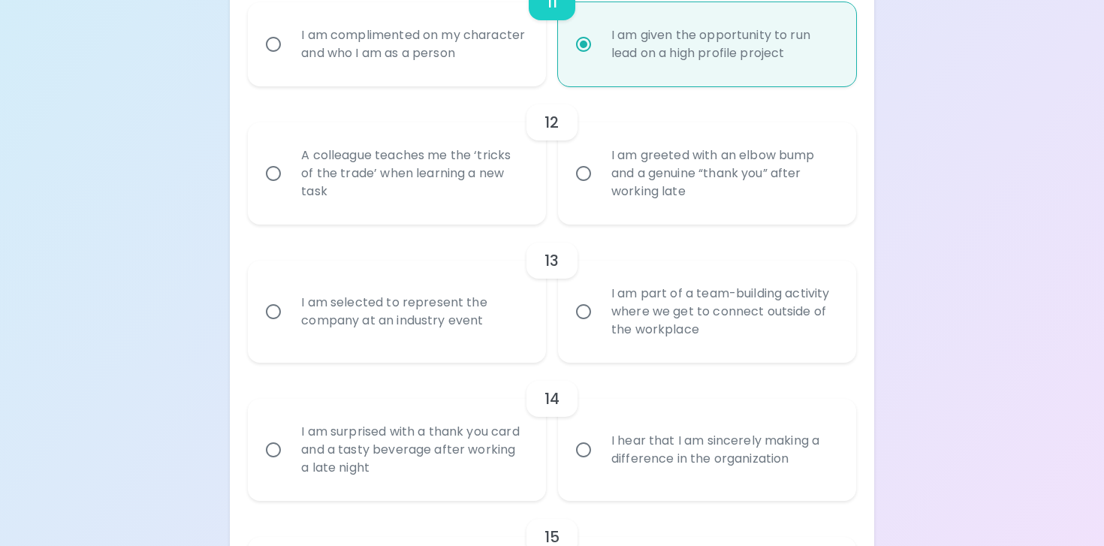
radio input "false"
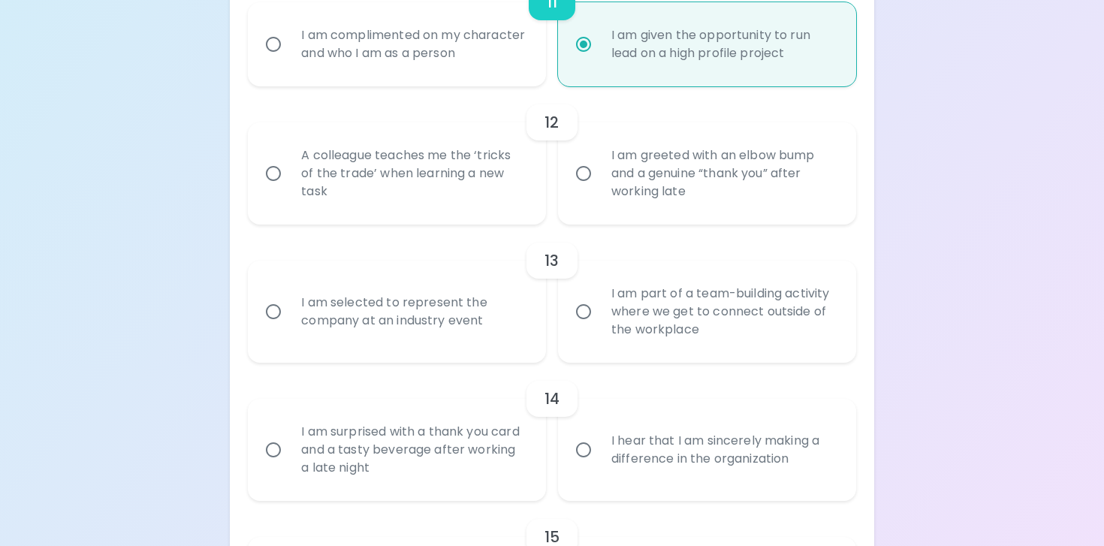
radio input "false"
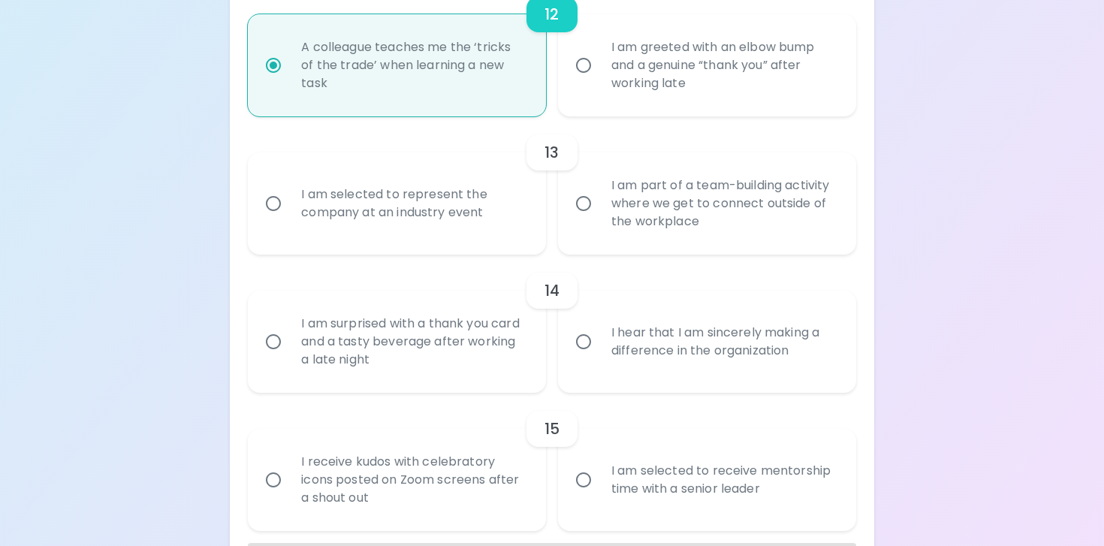
scroll to position [1842, 0]
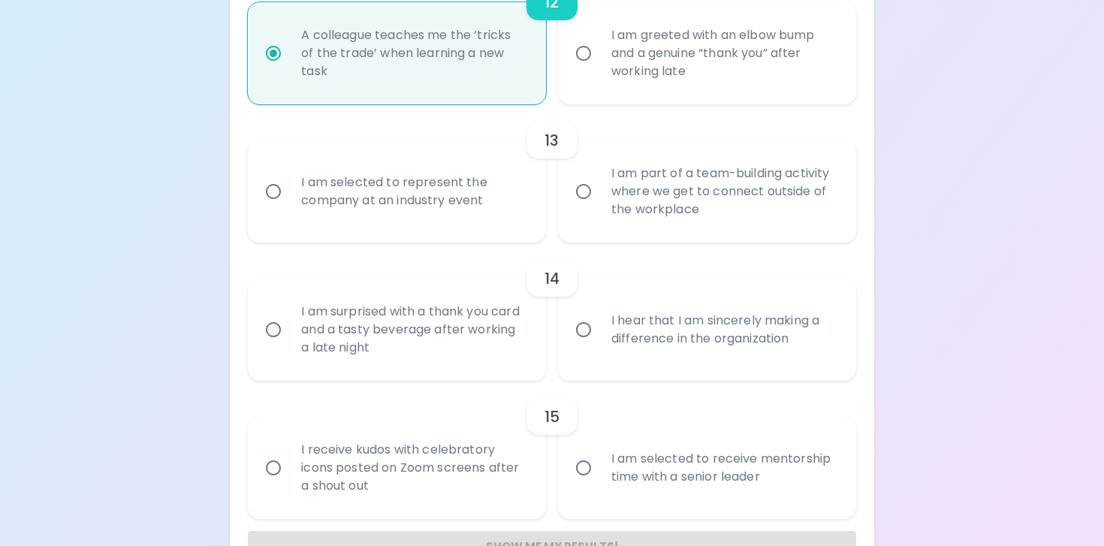
radio input "true"
click at [643, 219] on div "I am part of a team-building activity where we get to connect outside of the wo…" at bounding box center [723, 191] width 249 height 90
click at [599, 207] on input "I am part of a team-building activity where we get to connect outside of the wo…" at bounding box center [584, 192] width 32 height 32
radio input "false"
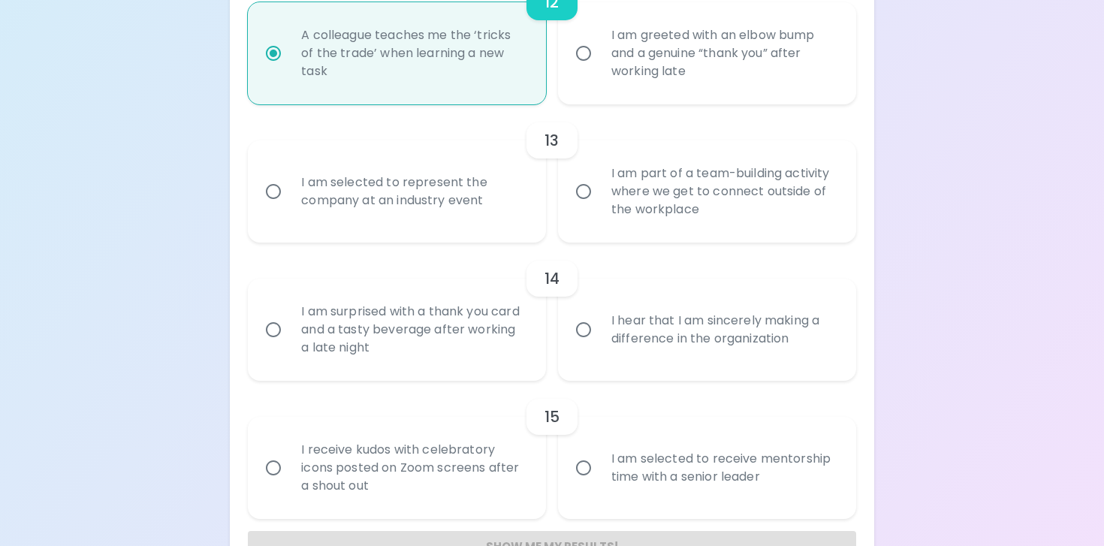
radio input "false"
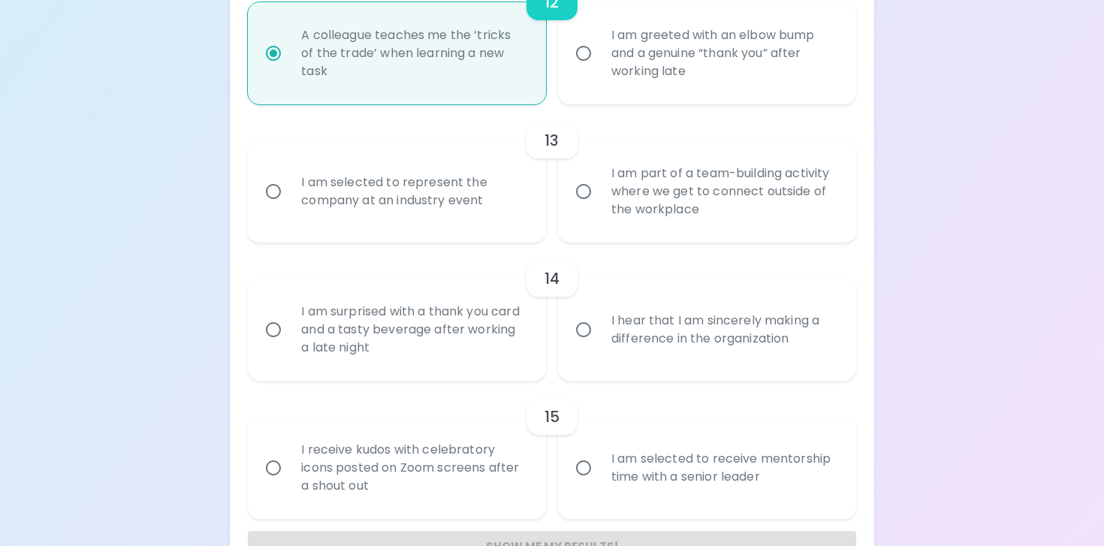
radio input "false"
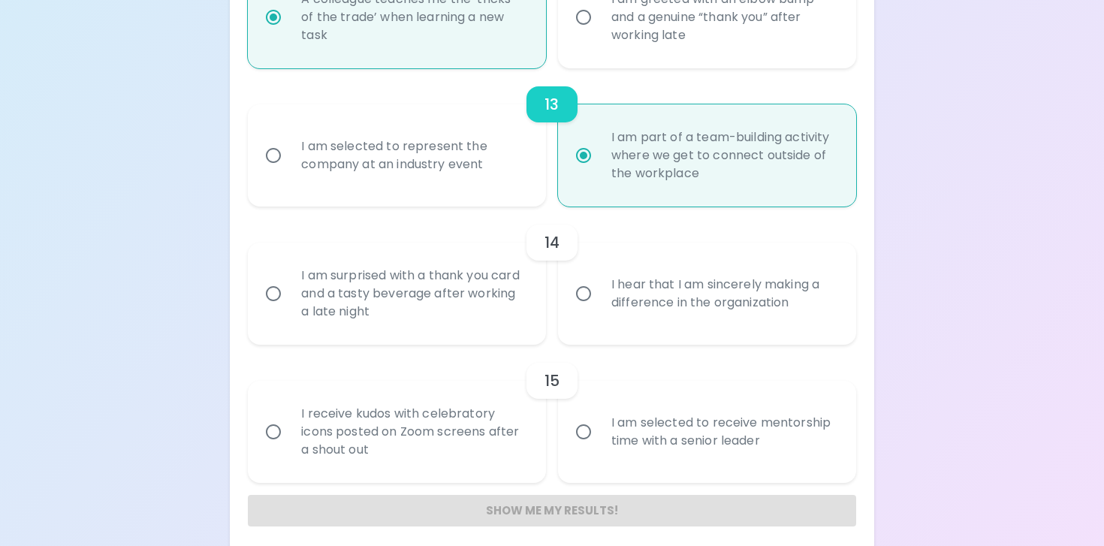
scroll to position [1906, 0]
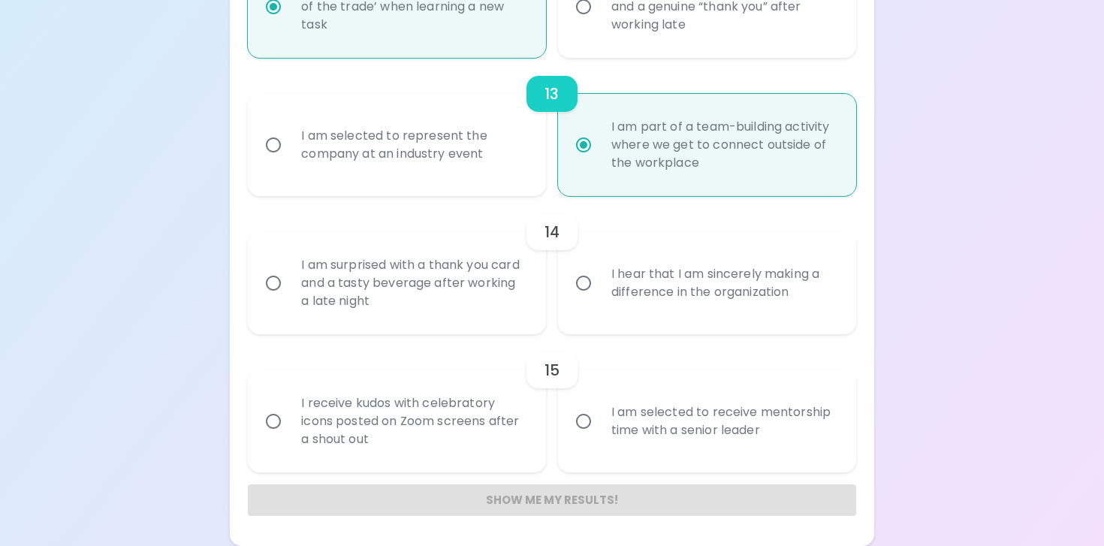
radio input "true"
click at [638, 305] on div "I hear that I am sincerely making a difference in the organization" at bounding box center [723, 283] width 249 height 72
click at [599, 299] on input "I hear that I am sincerely making a difference in the organization" at bounding box center [584, 283] width 32 height 32
radio input "false"
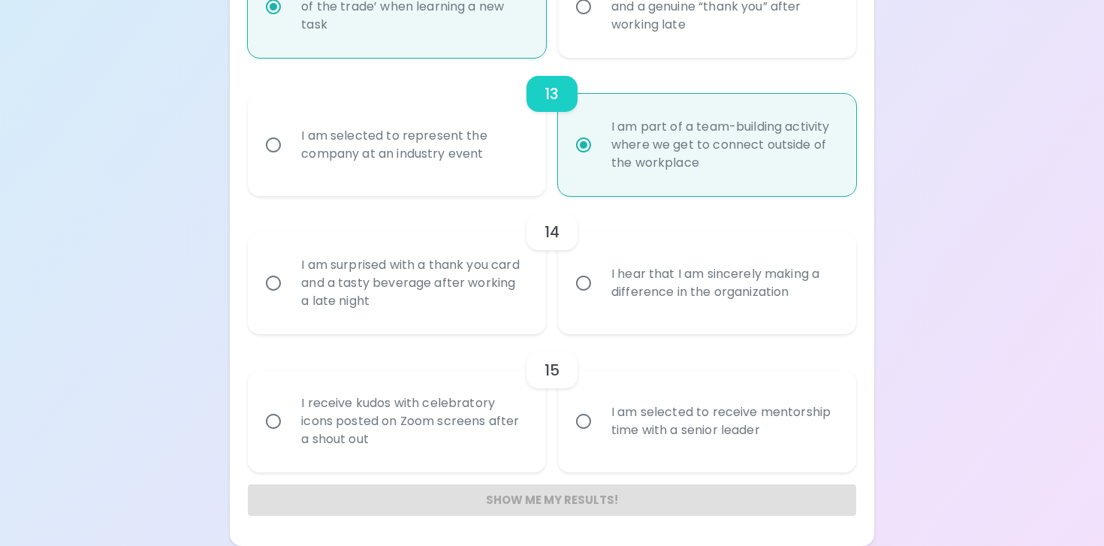
radio input "false"
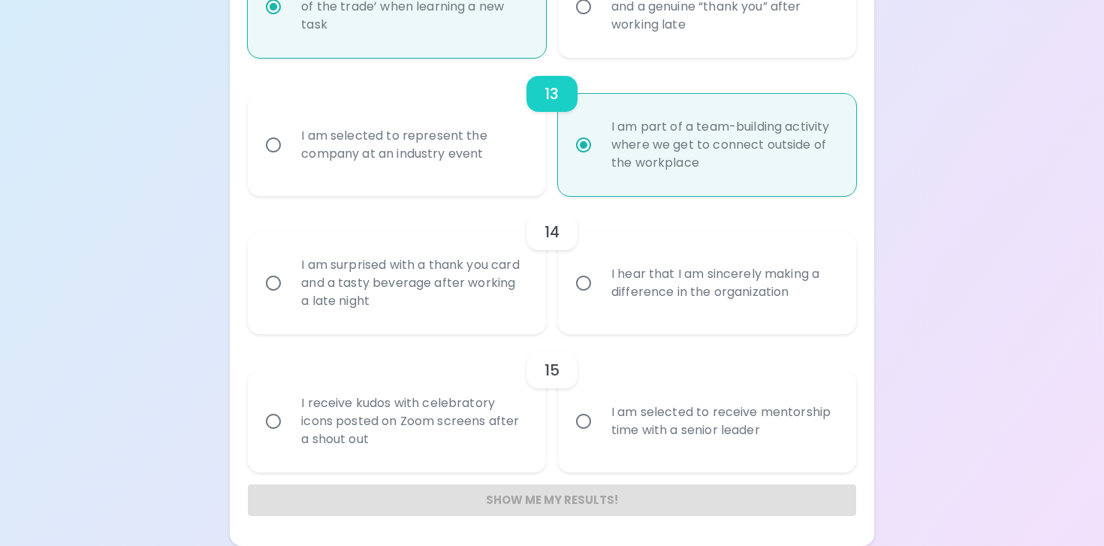
radio input "false"
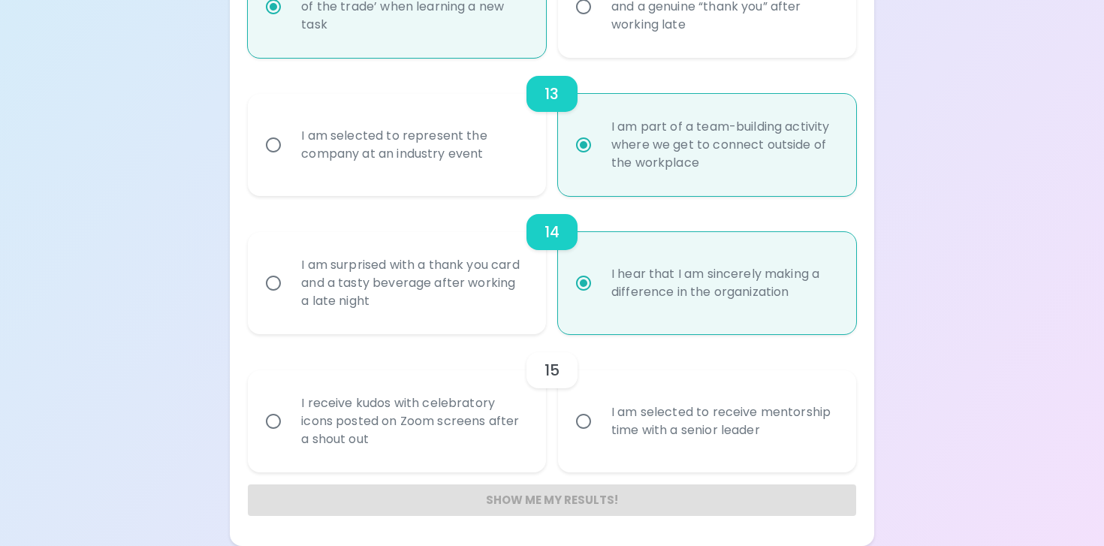
radio input "true"
click at [730, 427] on div "I am selected to receive mentorship time with a senior leader" at bounding box center [723, 421] width 249 height 72
click at [599, 427] on input "I am selected to receive mentorship time with a senior leader" at bounding box center [584, 422] width 32 height 32
radio input "false"
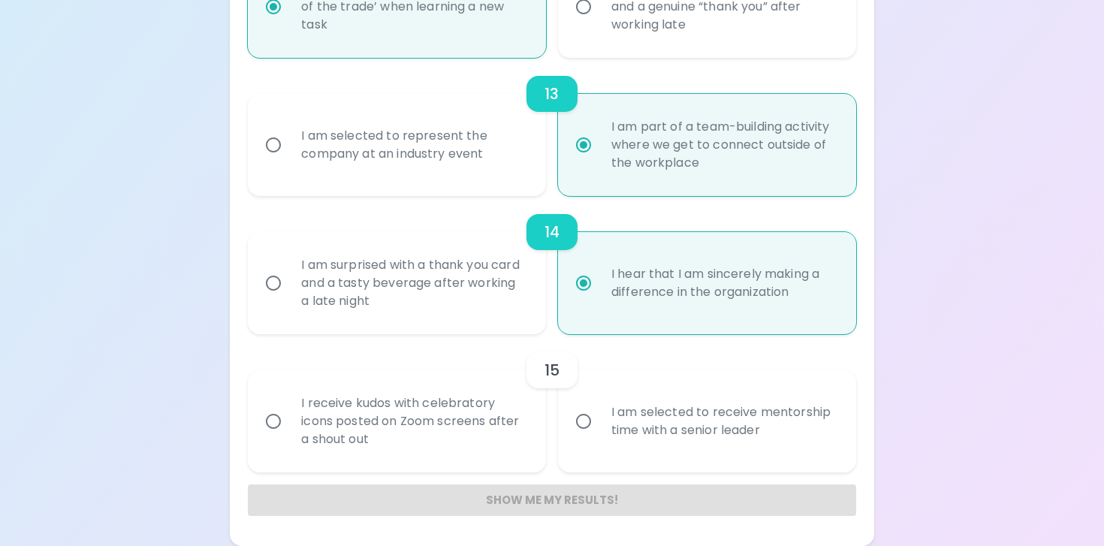
radio input "false"
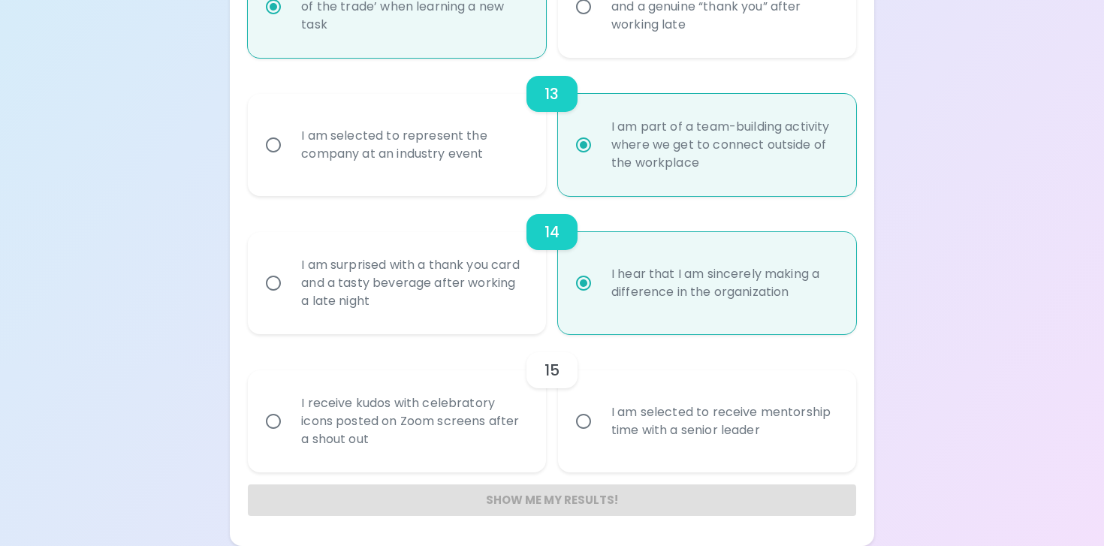
radio input "false"
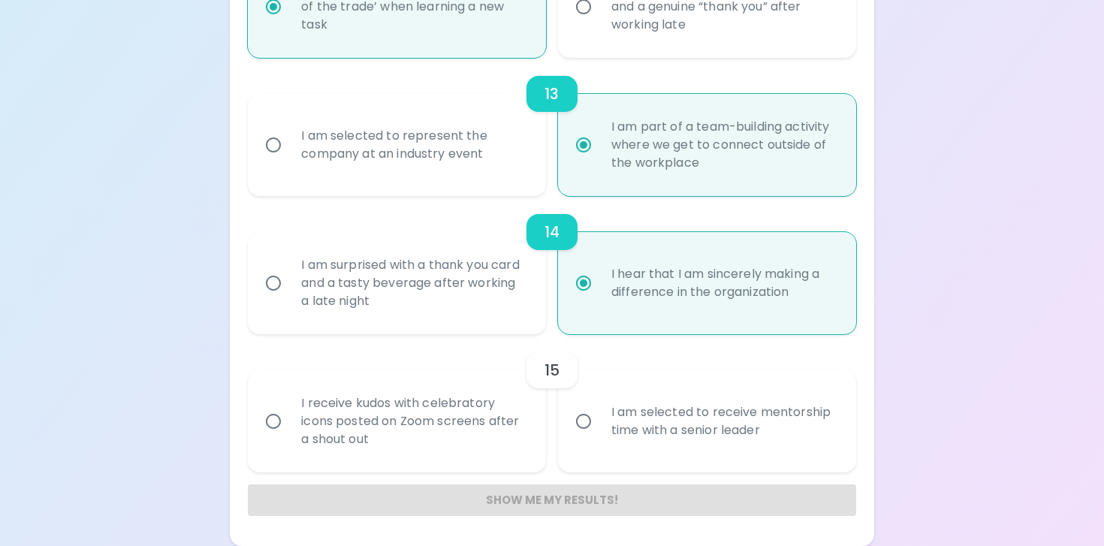
radio input "false"
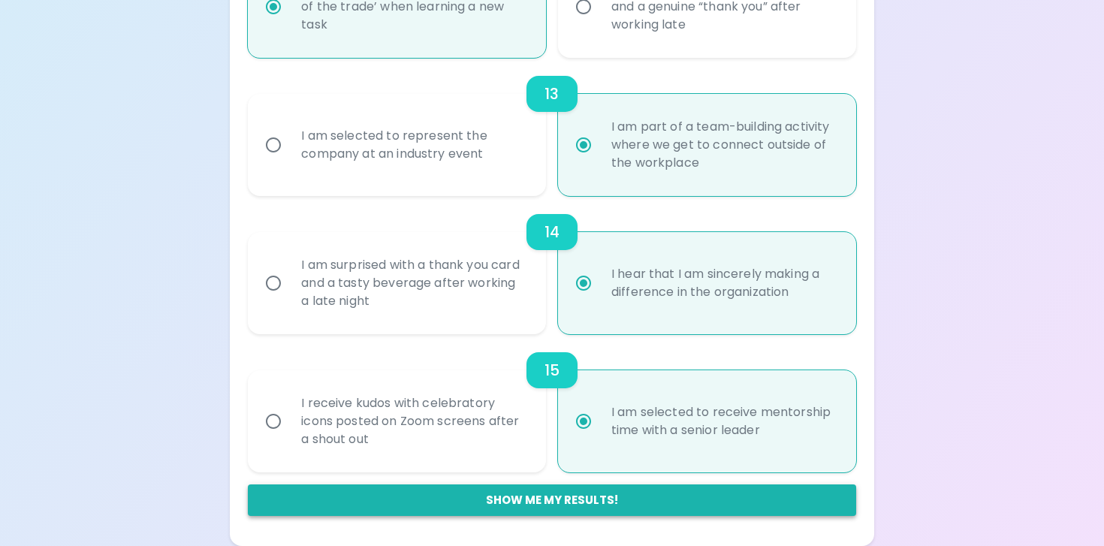
radio input "true"
click at [584, 490] on button "Show me my results!" at bounding box center [552, 500] width 608 height 32
radio input "false"
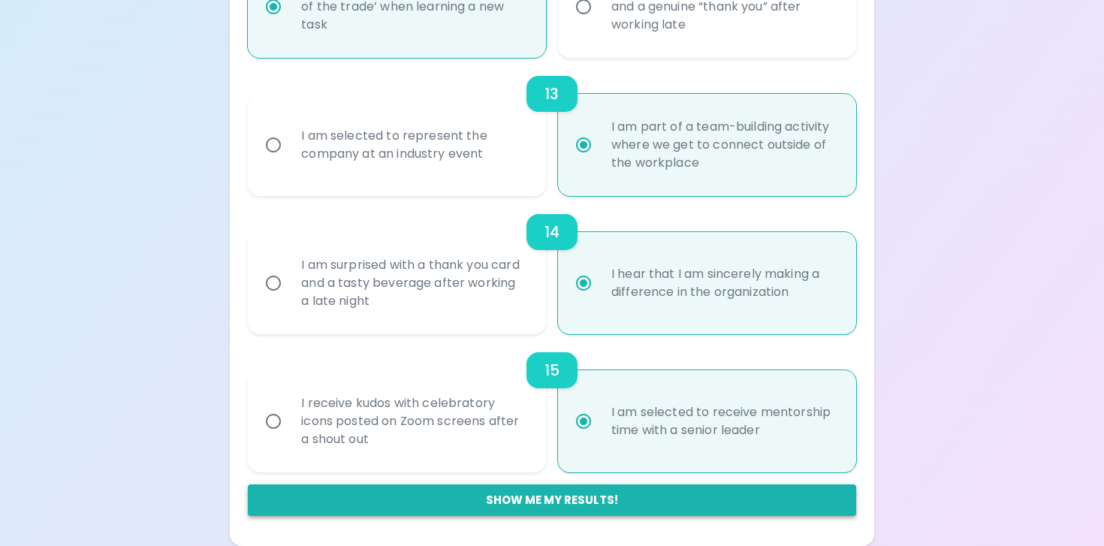
radio input "false"
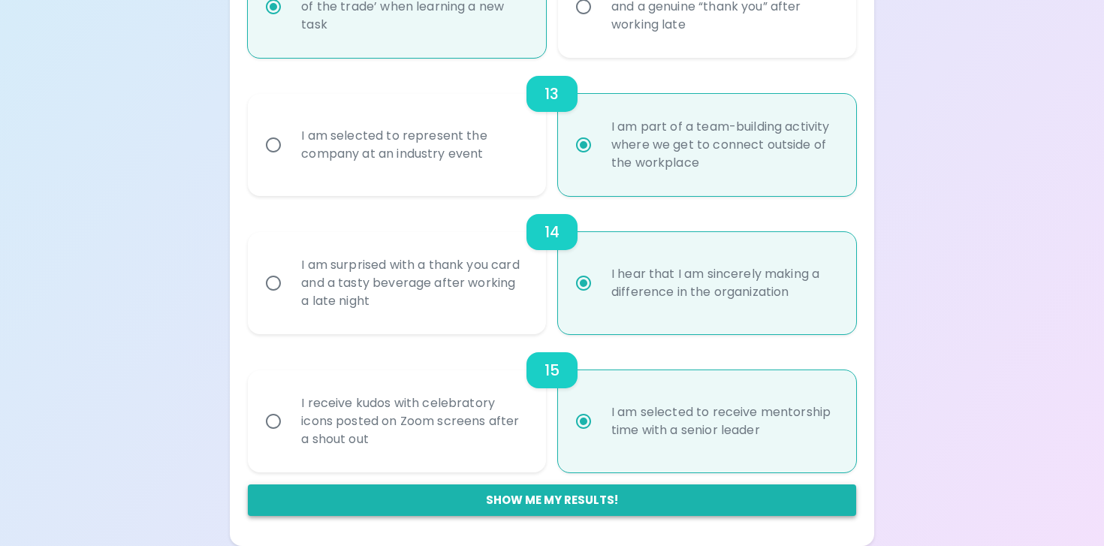
radio input "false"
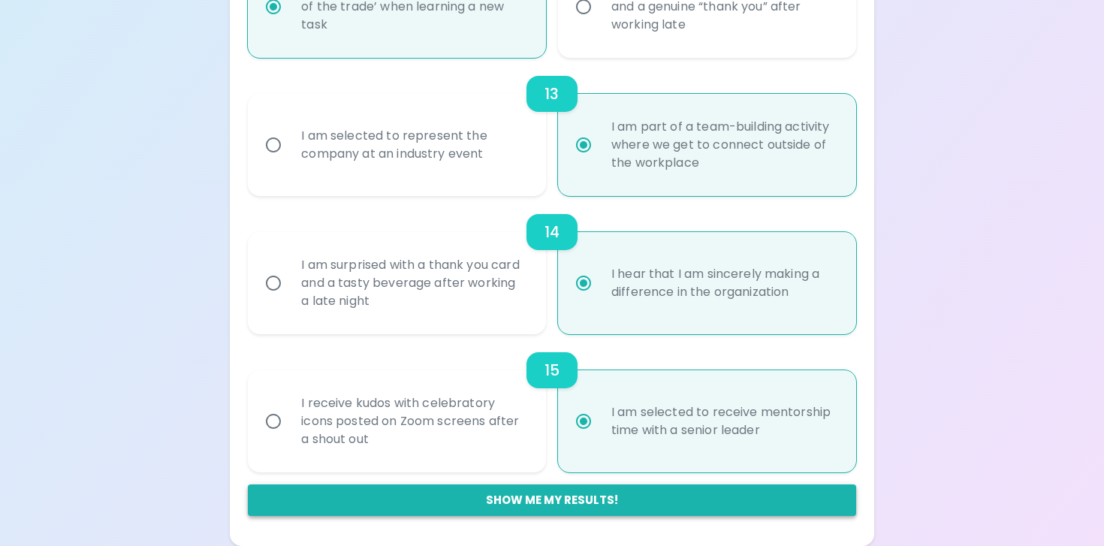
radio input "false"
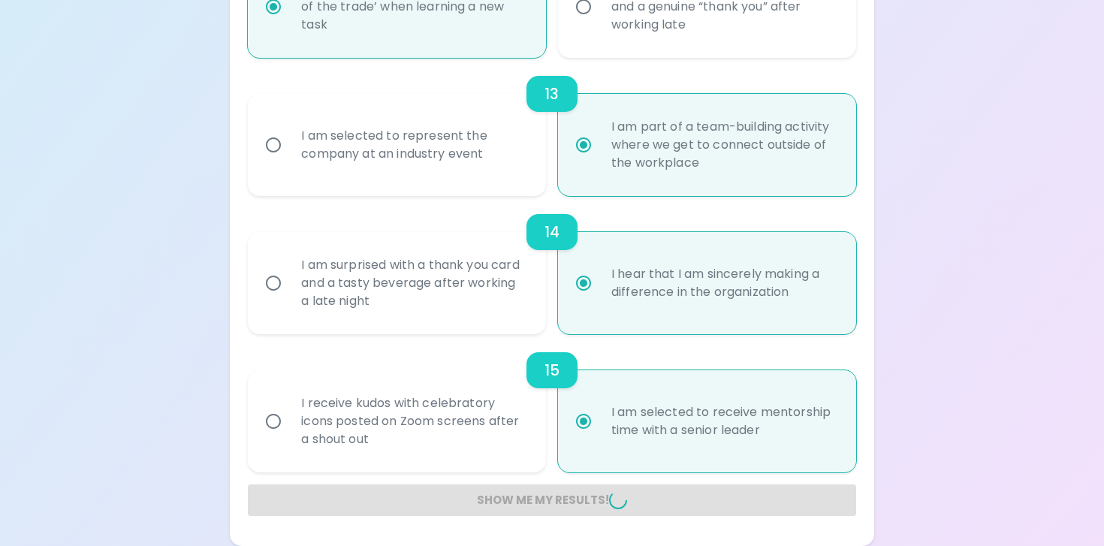
radio input "false"
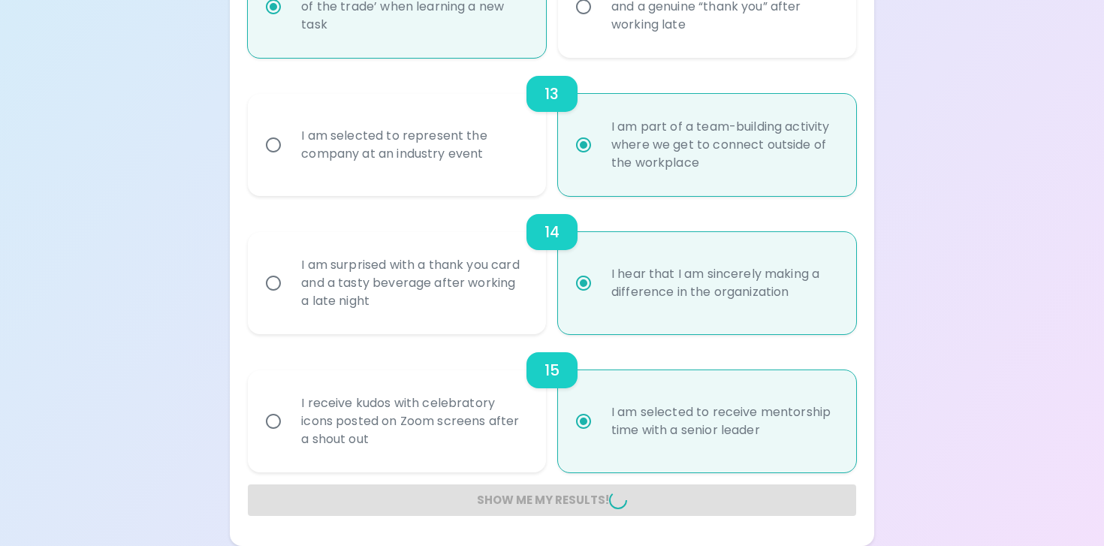
radio input "false"
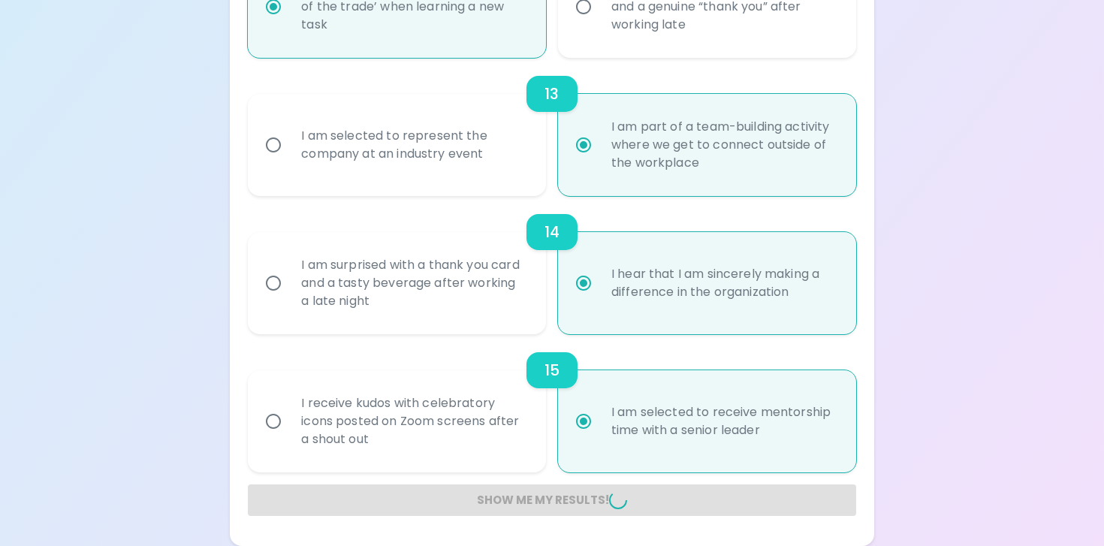
radio input "false"
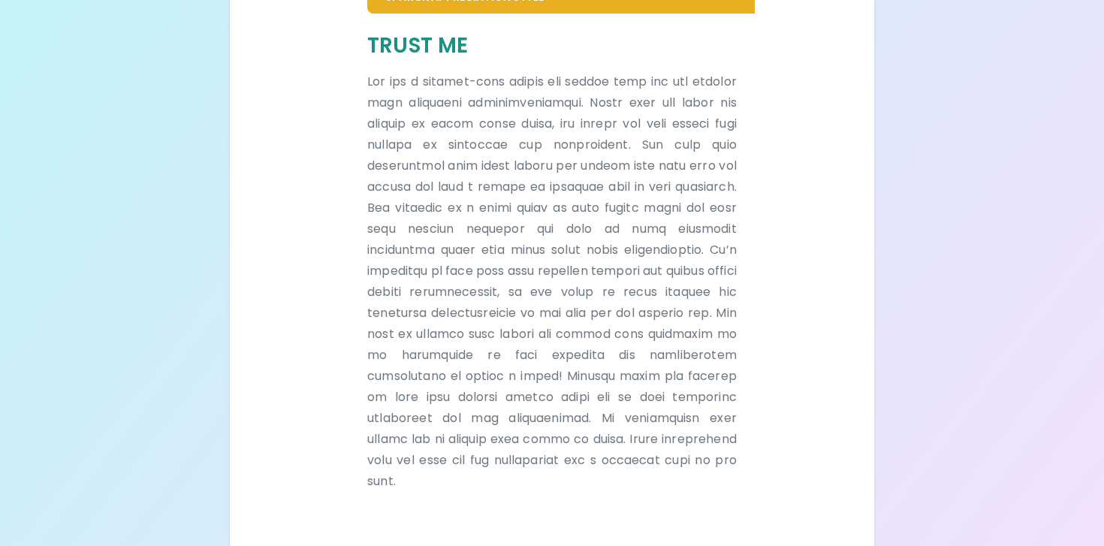
scroll to position [366, 0]
